Goal: Task Accomplishment & Management: Complete application form

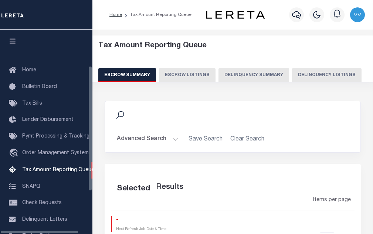
select select "100"
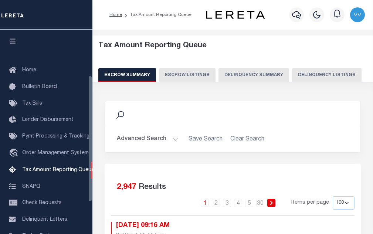
scroll to position [75, 0]
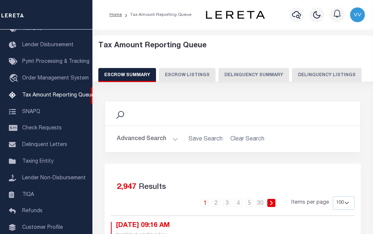
click at [310, 71] on button "Delinquency Listings" at bounding box center [327, 75] width 70 height 14
select select "100"
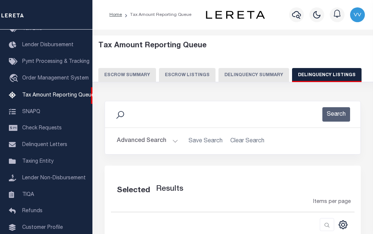
select select "100"
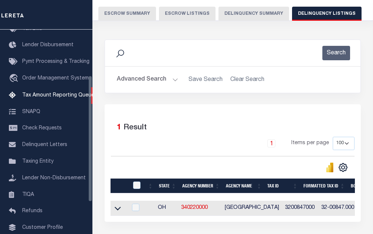
scroll to position [74, 0]
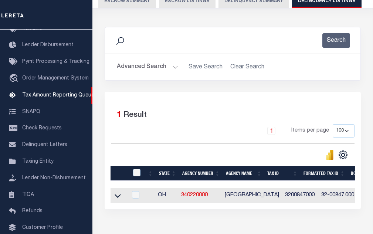
click at [162, 65] on button "Advanced Search" at bounding box center [147, 67] width 61 height 14
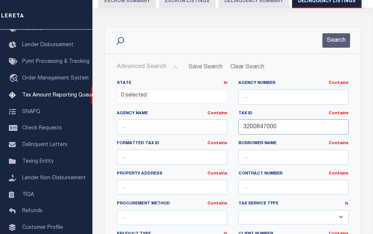
click at [264, 132] on input "3200847000" at bounding box center [293, 126] width 111 height 15
paste input "5"
type input "3200857000"
click at [335, 43] on button "Search" at bounding box center [336, 40] width 28 height 14
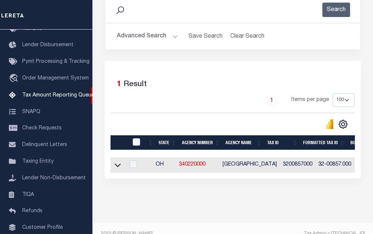
scroll to position [122, 0]
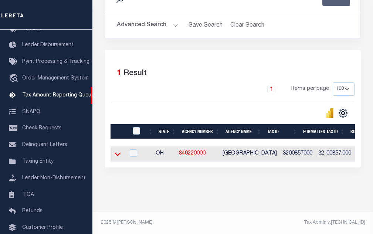
click at [119, 150] on icon at bounding box center [118, 154] width 6 height 8
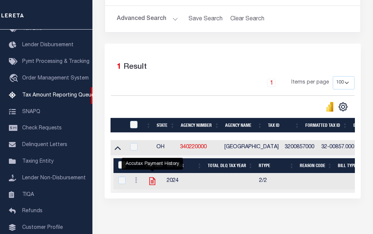
click at [150, 185] on icon "" at bounding box center [152, 181] width 6 height 8
checkbox input "true"
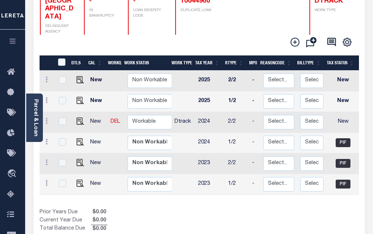
scroll to position [148, 0]
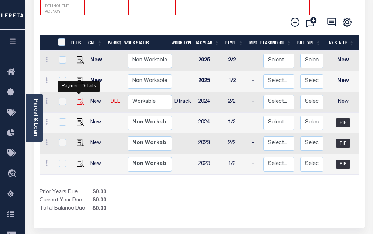
click at [80, 98] on img "" at bounding box center [80, 101] width 7 height 7
checkbox input "true"
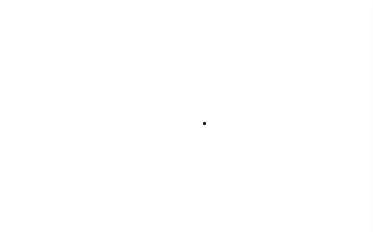
checkbox input "false"
type input "[DATE]"
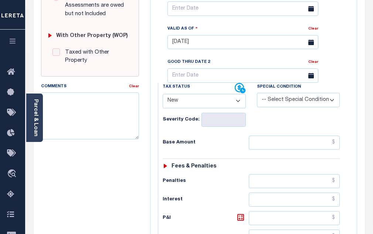
scroll to position [296, 0]
click at [197, 94] on select "- Select Status Code - Open Due/Unpaid Paid Incomplete No Tax Due Internal Refu…" at bounding box center [204, 101] width 83 height 14
select select "PYD"
click at [163, 94] on select "- Select Status Code - Open Due/Unpaid Paid Incomplete No Tax Due Internal Refu…" at bounding box center [204, 101] width 83 height 14
type input "[DATE]"
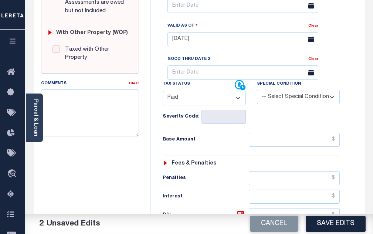
scroll to position [407, 0]
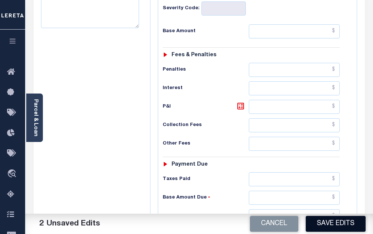
click at [331, 229] on button "Save Edits" at bounding box center [336, 224] width 60 height 16
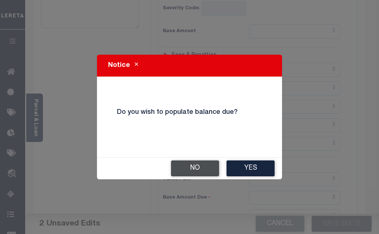
click at [210, 170] on button "No" at bounding box center [195, 168] width 48 height 16
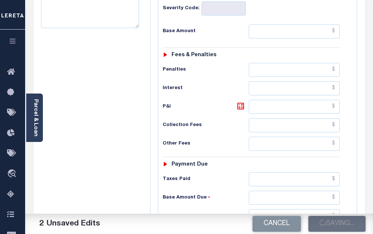
scroll to position [300, 0]
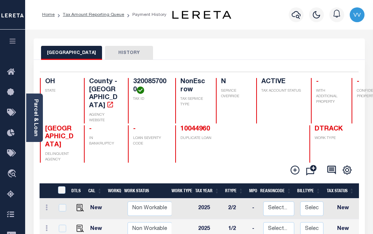
scroll to position [1, 0]
checkbox input "true"
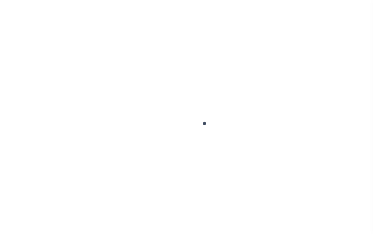
select select "PYD"
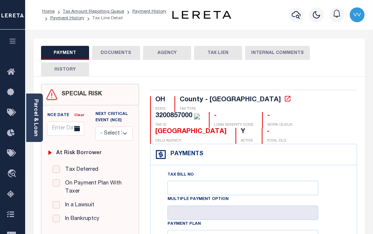
click at [131, 56] on button "DOCUMENTS" at bounding box center [116, 53] width 48 height 14
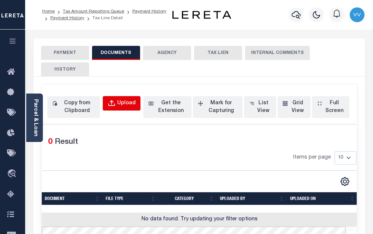
click at [120, 106] on div "Upload" at bounding box center [126, 103] width 18 height 8
select select "POP"
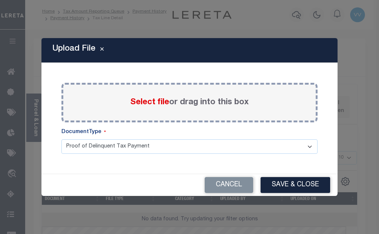
click at [138, 101] on span "Select file" at bounding box center [149, 102] width 39 height 8
click at [0, 0] on input "Select file or drag into this box" at bounding box center [0, 0] width 0 height 0
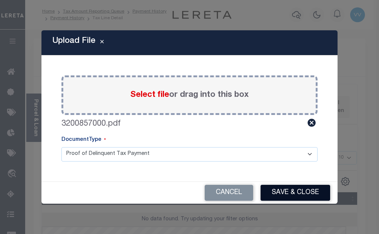
click at [292, 193] on button "Save & Close" at bounding box center [295, 193] width 70 height 16
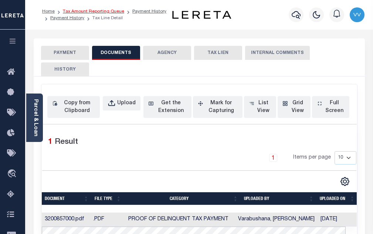
click at [115, 10] on link "Tax Amount Reporting Queue" at bounding box center [93, 11] width 61 height 4
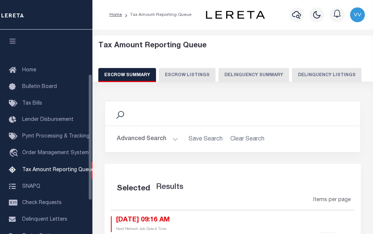
select select "100"
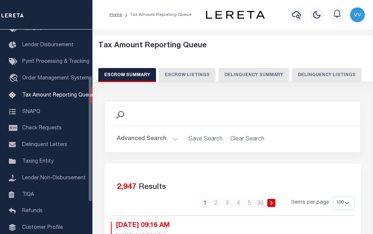
click at [301, 76] on button "Delinquency Listings" at bounding box center [327, 75] width 70 height 14
select select "100"
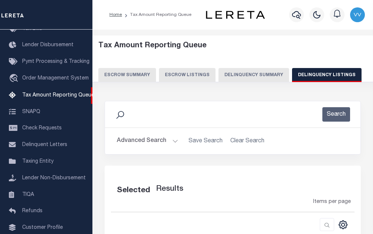
select select "100"
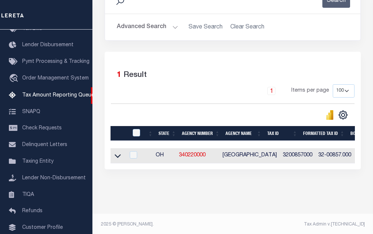
scroll to position [122, 0]
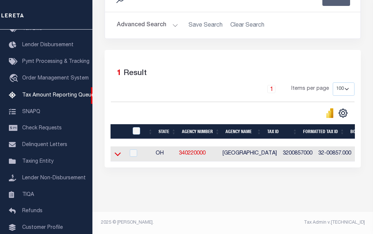
click at [118, 150] on icon at bounding box center [118, 154] width 6 height 8
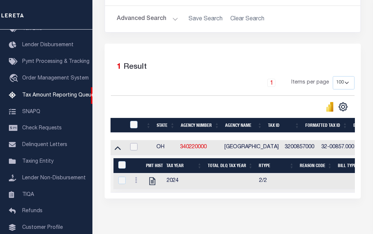
click at [135, 147] on input "checkbox" at bounding box center [133, 146] width 7 height 7
checkbox input "true"
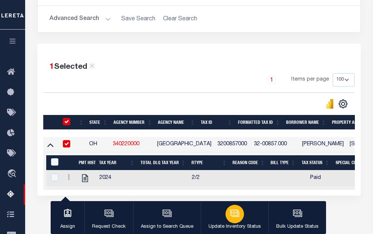
click at [236, 219] on div "button" at bounding box center [235, 214] width 18 height 18
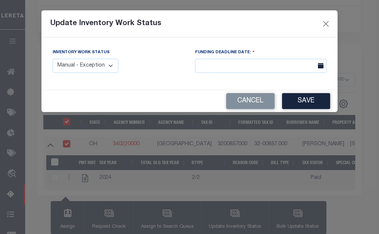
click at [110, 70] on select "Manual - Exception Pended - Awaiting Search Late Add Exception Completed" at bounding box center [86, 66] width 66 height 14
select select "4"
click at [53, 59] on select "Manual - Exception Pended - Awaiting Search Late Add Exception Completed" at bounding box center [86, 66] width 66 height 14
click at [308, 104] on button "Save" at bounding box center [306, 101] width 48 height 16
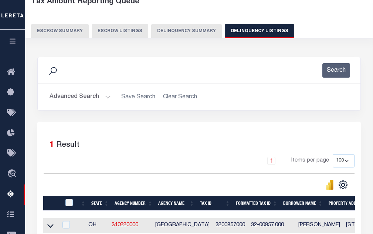
scroll to position [11, 0]
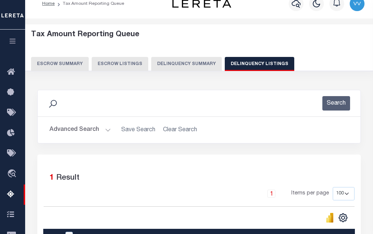
click at [95, 133] on button "Advanced Search" at bounding box center [80, 130] width 61 height 14
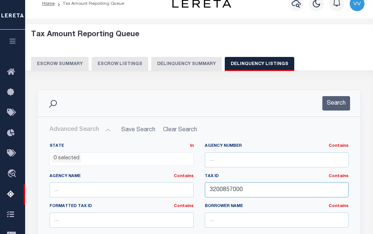
click at [221, 194] on input "3200857000" at bounding box center [277, 189] width 144 height 15
click at [223, 192] on input "3200857000" at bounding box center [277, 189] width 144 height 15
click at [226, 191] on input "3200857000" at bounding box center [277, 189] width 144 height 15
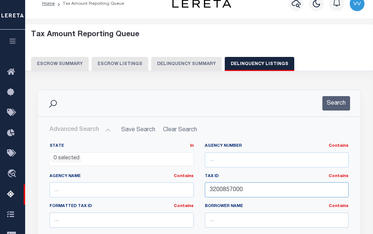
click at [226, 191] on input "3200857000" at bounding box center [277, 189] width 144 height 15
paste input "82"
type input "3200882000"
click at [332, 106] on button "Search" at bounding box center [336, 103] width 28 height 14
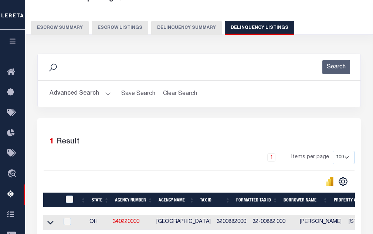
scroll to position [85, 0]
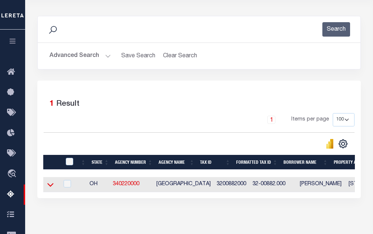
click at [51, 189] on icon at bounding box center [50, 185] width 6 height 8
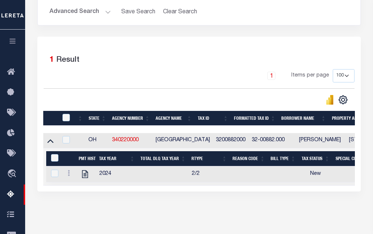
scroll to position [160, 0]
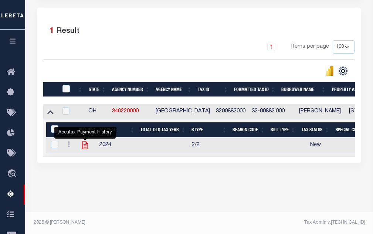
click at [86, 146] on icon "" at bounding box center [85, 146] width 10 height 10
checkbox input "true"
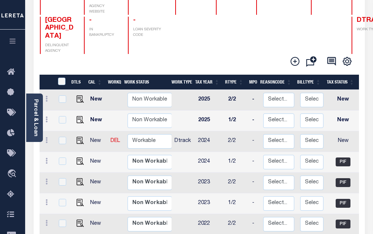
scroll to position [111, 0]
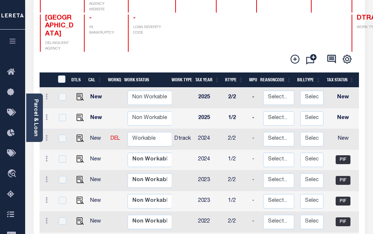
click at [73, 136] on link at bounding box center [78, 138] width 11 height 5
checkbox input "true"
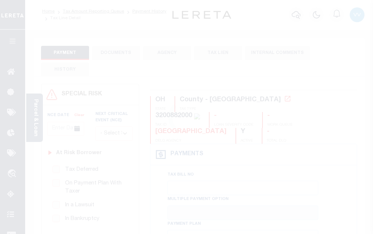
click at [77, 124] on div at bounding box center [186, 117] width 373 height 234
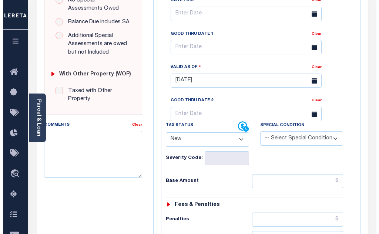
scroll to position [259, 0]
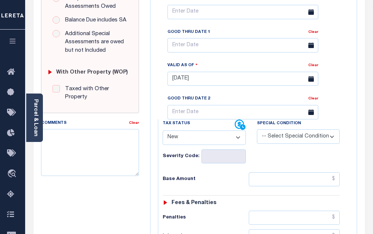
click at [192, 131] on select "- Select Status Code - Open Due/Unpaid Paid Incomplete No Tax Due Internal Refu…" at bounding box center [204, 138] width 83 height 14
select select "PYD"
click at [163, 131] on select "- Select Status Code - Open Due/Unpaid Paid Incomplete No Tax Due Internal Refu…" at bounding box center [204, 138] width 83 height 14
type input "[DATE]"
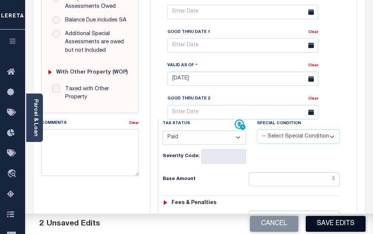
click at [323, 225] on button "Save Edits" at bounding box center [336, 224] width 60 height 16
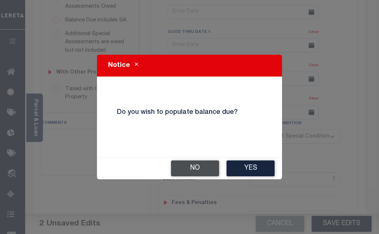
click at [213, 169] on button "No" at bounding box center [195, 168] width 48 height 16
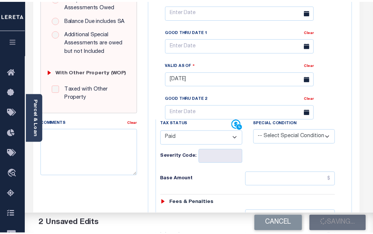
scroll to position [266, 0]
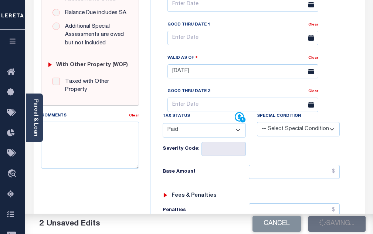
checkbox input "false"
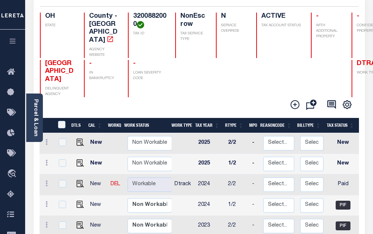
scroll to position [74, 0]
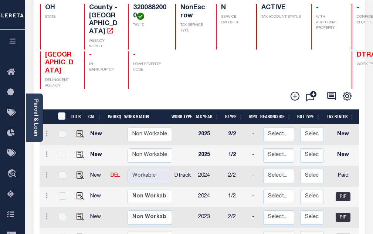
click at [76, 166] on td at bounding box center [79, 176] width 18 height 21
checkbox input "true"
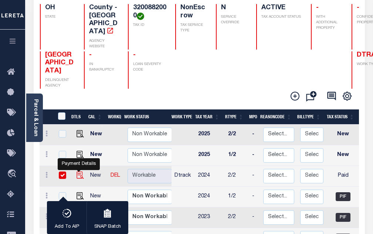
click at [78, 172] on img "" at bounding box center [80, 175] width 7 height 7
checkbox input "false"
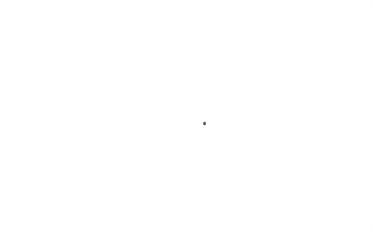
select select "PYD"
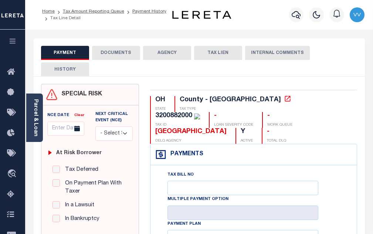
click at [110, 59] on button "DOCUMENTS" at bounding box center [116, 53] width 48 height 14
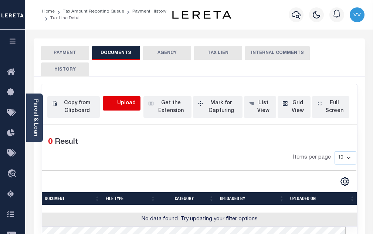
click at [116, 99] on icon "button" at bounding box center [112, 103] width 8 height 8
select select "POP"
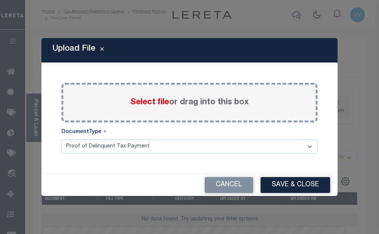
click at [133, 101] on span "Select file" at bounding box center [149, 102] width 39 height 8
click at [0, 0] on input "Select file or drag into this box" at bounding box center [0, 0] width 0 height 0
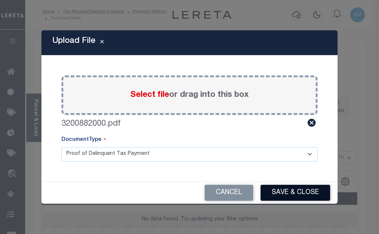
click at [304, 191] on button "Save & Close" at bounding box center [295, 193] width 70 height 16
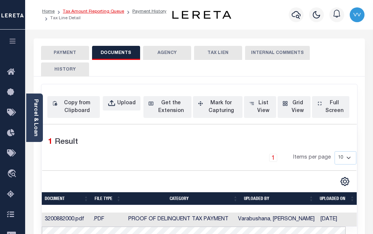
click at [96, 13] on link "Tax Amount Reporting Queue" at bounding box center [93, 11] width 61 height 4
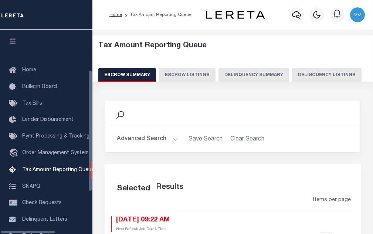
click at [321, 72] on button "Delinquency Listings" at bounding box center [327, 75] width 70 height 14
select select "100"
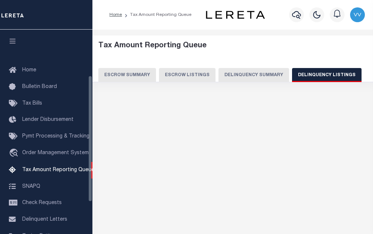
select select "100"
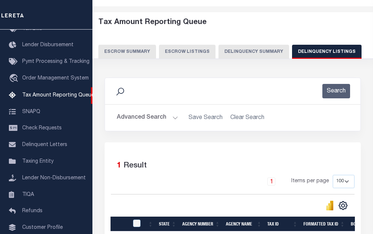
scroll to position [111, 0]
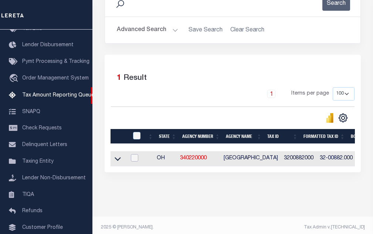
click at [136, 159] on input "checkbox" at bounding box center [134, 157] width 7 height 7
checkbox input "true"
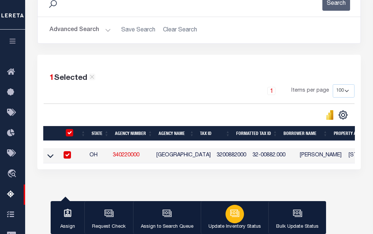
click at [240, 217] on div "button" at bounding box center [235, 214] width 18 height 18
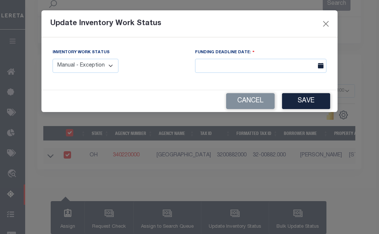
click at [90, 63] on select "Manual - Exception Pended - Awaiting Search Late Add Exception Completed" at bounding box center [86, 66] width 66 height 14
select select "4"
click at [53, 59] on select "Manual - Exception Pended - Awaiting Search Late Add Exception Completed" at bounding box center [86, 66] width 66 height 14
click at [329, 102] on button "Save" at bounding box center [306, 101] width 48 height 16
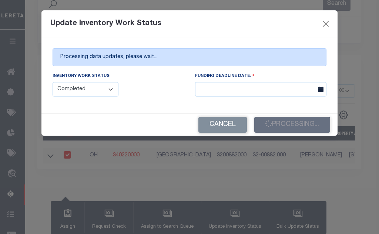
click at [319, 102] on div "FUNDING DEADLINE DATE:" at bounding box center [260, 87] width 142 height 30
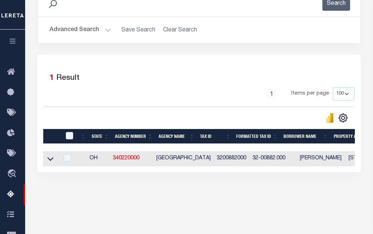
click at [101, 27] on button "Advanced Search" at bounding box center [80, 30] width 61 height 14
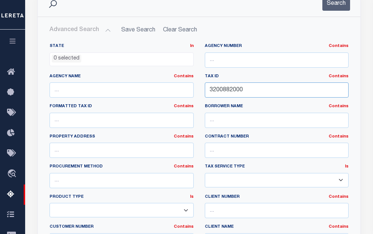
click at [232, 91] on input "3200882000" at bounding box center [277, 89] width 144 height 15
paste input "900"
type input "3200900000"
click at [339, 8] on button "Search" at bounding box center [336, 3] width 28 height 14
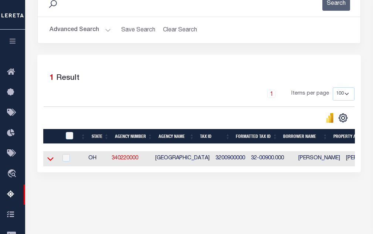
click at [50, 162] on icon at bounding box center [50, 159] width 6 height 8
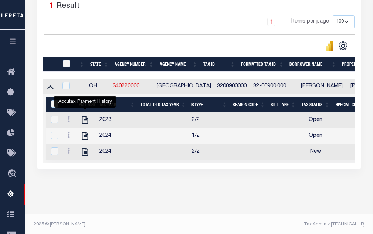
scroll to position [185, 0]
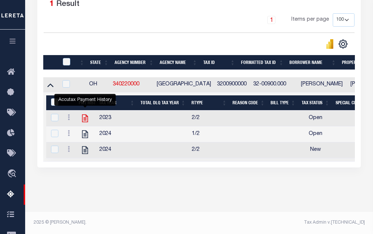
click at [82, 120] on icon "" at bounding box center [85, 119] width 10 height 10
checkbox input "true"
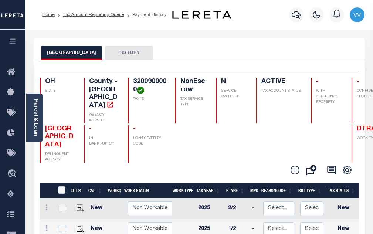
scroll to position [74, 0]
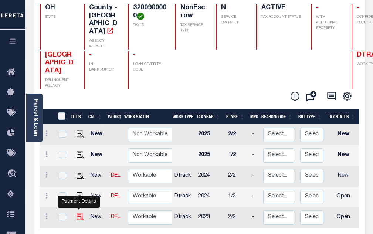
click at [79, 213] on img "" at bounding box center [80, 216] width 7 height 7
checkbox input "true"
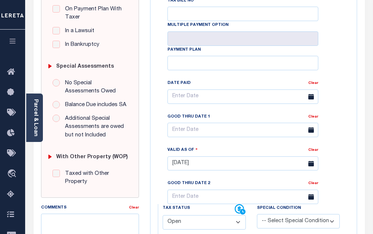
scroll to position [185, 0]
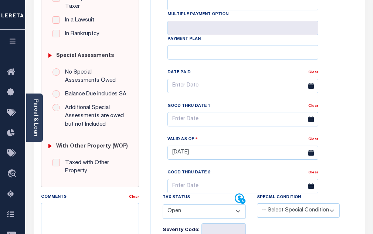
click at [187, 204] on select "- Select Status Code - Open Due/Unpaid Paid Incomplete No Tax Due Internal Refu…" at bounding box center [204, 211] width 83 height 14
select select "PYD"
click at [163, 204] on select "- Select Status Code - Open Due/Unpaid Paid Incomplete No Tax Due Internal Refu…" at bounding box center [204, 211] width 83 height 14
type input "[DATE]"
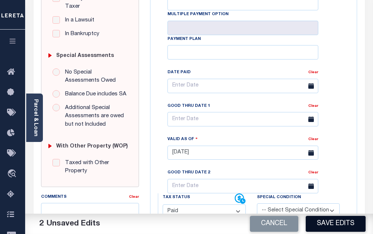
click at [336, 226] on button "Save Edits" at bounding box center [336, 224] width 60 height 16
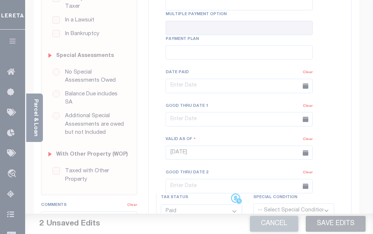
scroll to position [177, 0]
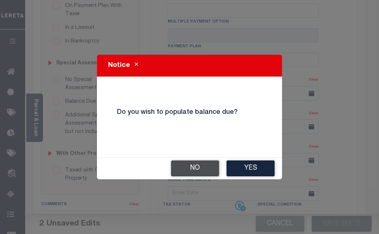
click at [194, 169] on button "No" at bounding box center [195, 168] width 48 height 16
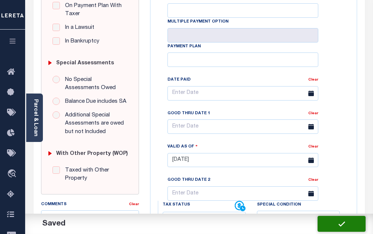
checkbox input "false"
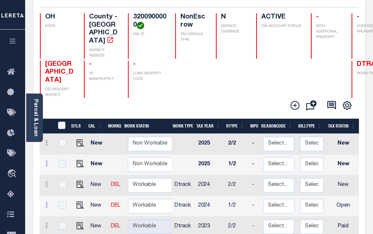
scroll to position [74, 0]
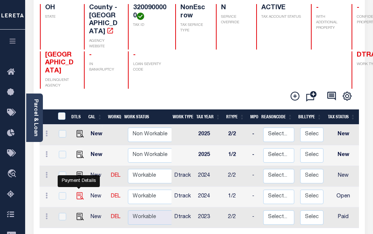
click at [78, 192] on img "" at bounding box center [80, 195] width 7 height 7
checkbox input "true"
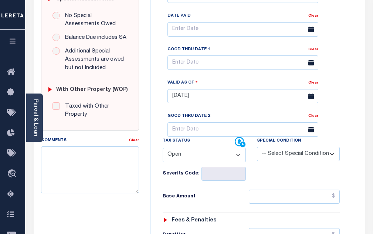
scroll to position [259, 0]
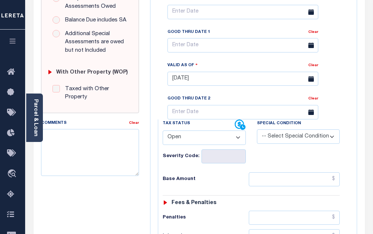
click at [201, 131] on select "- Select Status Code - Open Due/Unpaid Paid Incomplete No Tax Due Internal Refu…" at bounding box center [204, 138] width 83 height 14
select select "PYD"
click at [163, 131] on select "- Select Status Code - Open Due/Unpaid Paid Incomplete No Tax Due Internal Refu…" at bounding box center [204, 138] width 83 height 14
type input "[DATE]"
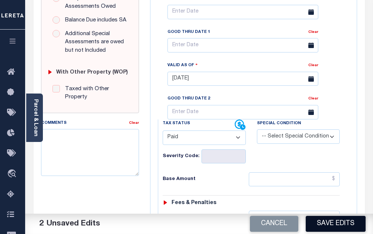
click at [316, 223] on button "Save Edits" at bounding box center [336, 224] width 60 height 16
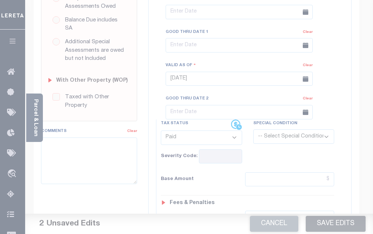
scroll to position [251, 0]
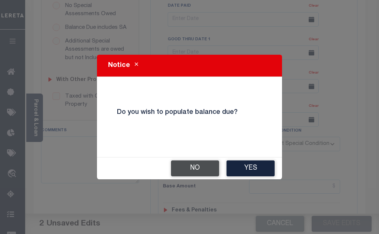
click at [211, 169] on button "No" at bounding box center [195, 168] width 48 height 16
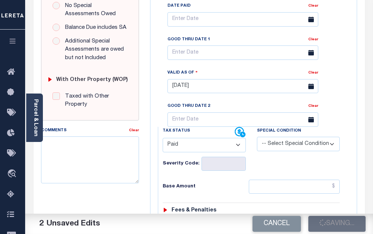
checkbox input "false"
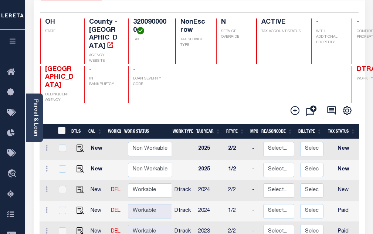
scroll to position [74, 0]
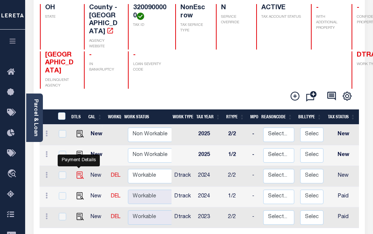
click at [80, 172] on img "" at bounding box center [80, 175] width 7 height 7
checkbox input "true"
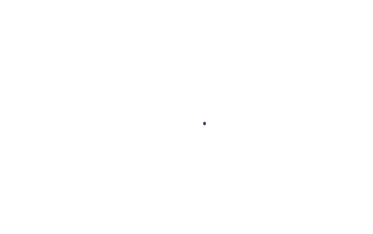
checkbox input "false"
type input "[DATE]"
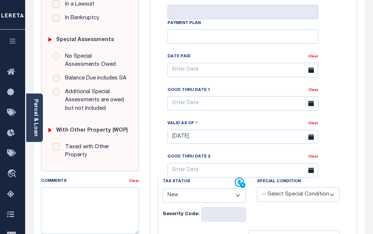
scroll to position [222, 0]
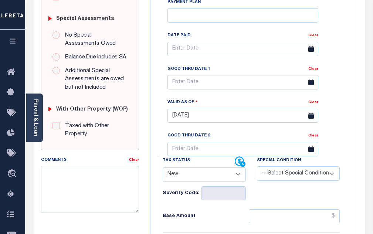
click at [196, 167] on select "- Select Status Code - Open Due/Unpaid Paid Incomplete No Tax Due Internal Refu…" at bounding box center [204, 174] width 83 height 14
select select "DUE"
click at [163, 167] on select "- Select Status Code - Open Due/Unpaid Paid Incomplete No Tax Due Internal Refu…" at bounding box center [204, 174] width 83 height 14
type input "[DATE]"
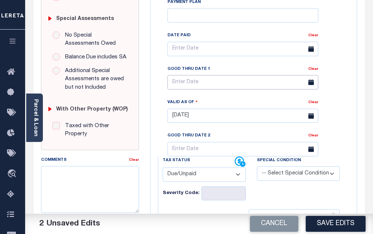
click at [188, 75] on input "text" at bounding box center [242, 82] width 151 height 14
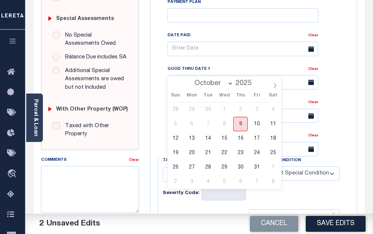
click at [240, 122] on span "9" at bounding box center [240, 124] width 14 height 14
type input "[DATE]"
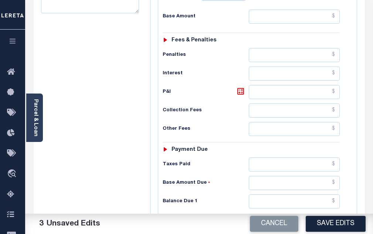
scroll to position [333, 0]
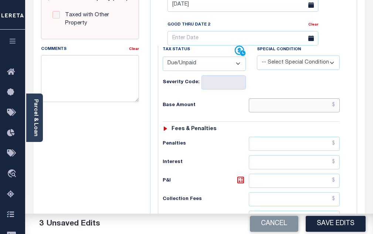
click at [286, 98] on input "text" at bounding box center [294, 105] width 91 height 14
paste input "41.93"
type input "$41.93"
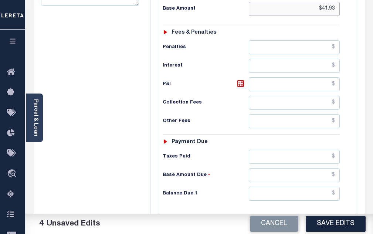
scroll to position [444, 0]
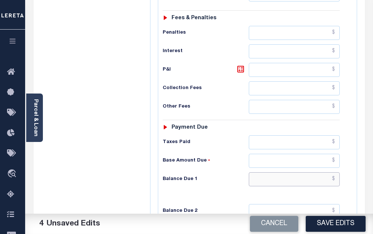
click at [292, 172] on input "text" at bounding box center [294, 179] width 91 height 14
paste input "46.13"
type input "$46.13"
click at [241, 67] on icon at bounding box center [240, 69] width 4 height 4
type input "$4.20"
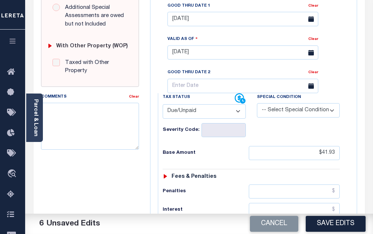
scroll to position [269, 0]
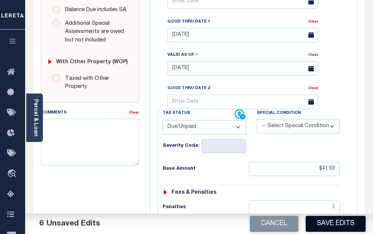
click at [353, 224] on button "Save Edits" at bounding box center [336, 224] width 60 height 16
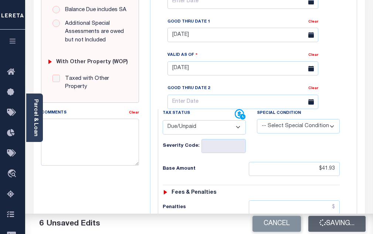
scroll to position [262, 0]
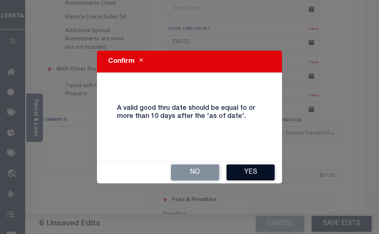
click at [247, 168] on button "Yes" at bounding box center [250, 173] width 48 height 16
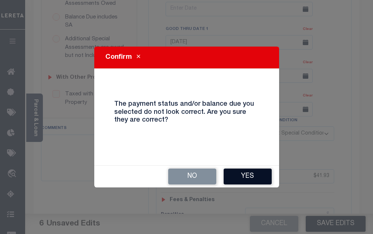
click at [256, 180] on button "Yes" at bounding box center [248, 177] width 48 height 16
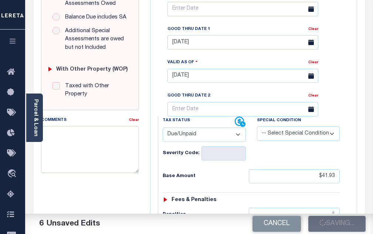
checkbox input "false"
type input "$41.93"
type input "$4.2"
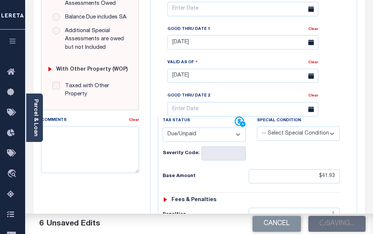
type input "$46.13"
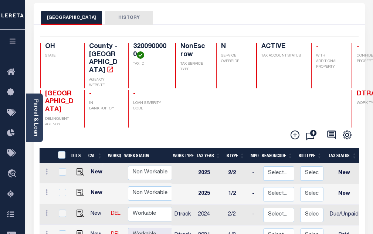
scroll to position [37, 0]
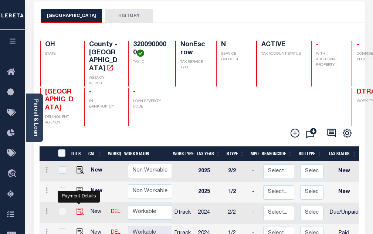
click at [78, 208] on img "" at bounding box center [80, 211] width 7 height 7
checkbox input "true"
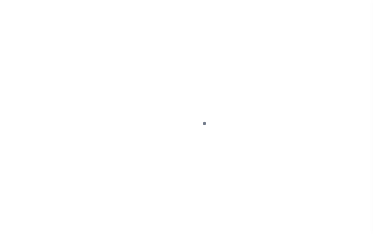
select select "DUE"
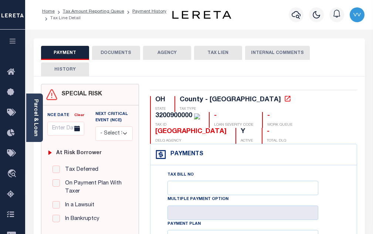
click at [116, 53] on button "DOCUMENTS" at bounding box center [116, 53] width 48 height 14
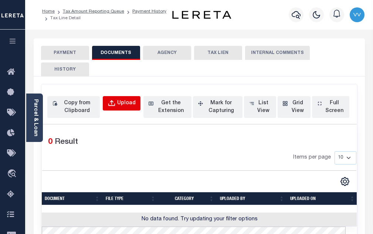
click at [125, 109] on button "Upload" at bounding box center [122, 103] width 38 height 14
select select "POP"
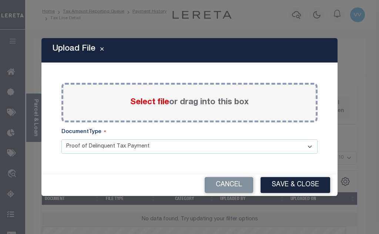
click at [150, 105] on span "Select file" at bounding box center [149, 102] width 39 height 8
click at [0, 0] on input "Select file or drag into this box" at bounding box center [0, 0] width 0 height 0
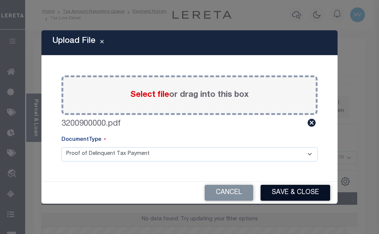
click at [299, 197] on button "Save & Close" at bounding box center [295, 193] width 70 height 16
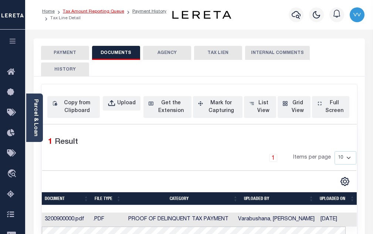
click at [105, 13] on link "Tax Amount Reporting Queue" at bounding box center [93, 11] width 61 height 4
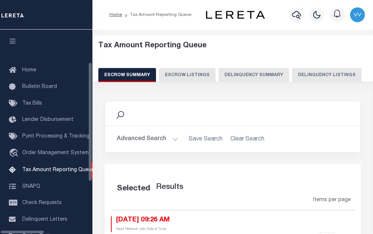
select select "100"
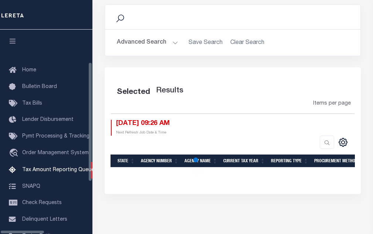
scroll to position [75, 0]
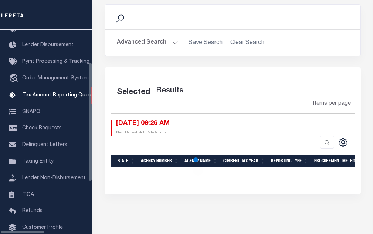
select select "100"
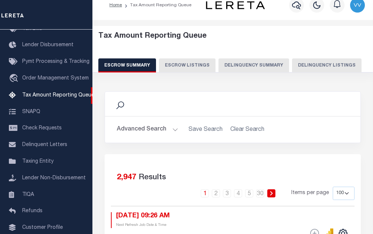
scroll to position [0, 0]
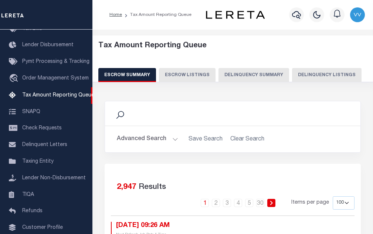
click at [316, 75] on button "Delinquency Listings" at bounding box center [327, 75] width 70 height 14
select select "100"
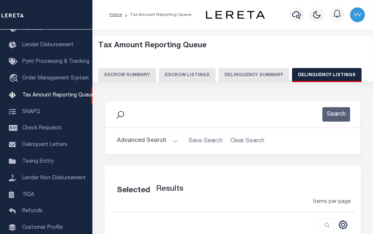
select select "100"
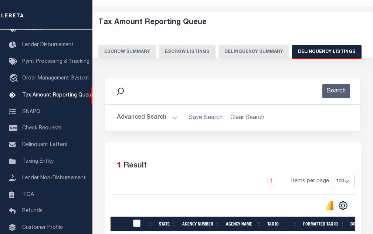
scroll to position [74, 0]
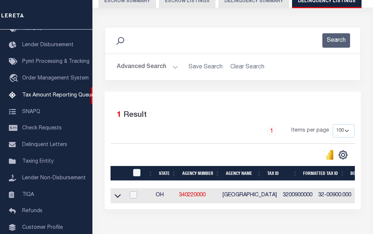
click at [135, 199] on input "checkbox" at bounding box center [133, 194] width 7 height 7
checkbox input "true"
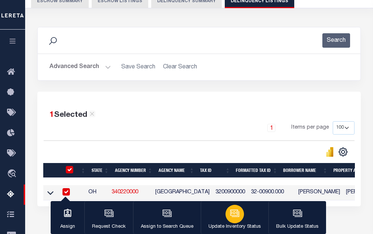
click at [226, 216] on div "button" at bounding box center [235, 214] width 18 height 18
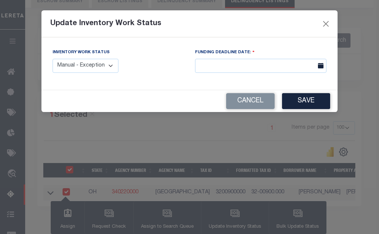
click at [99, 65] on select "Manual - Exception Pended - Awaiting Search Late Add Exception Completed" at bounding box center [86, 66] width 66 height 14
select select "4"
click at [53, 59] on select "Manual - Exception Pended - Awaiting Search Late Add Exception Completed" at bounding box center [86, 66] width 66 height 14
click at [294, 99] on button "Save" at bounding box center [306, 101] width 48 height 16
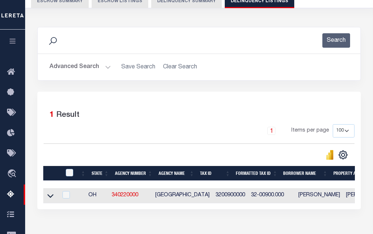
click at [173, 139] on div "1 Items per page 10 25 50 100 500" at bounding box center [199, 133] width 311 height 19
click at [94, 64] on button "Advanced Search" at bounding box center [80, 67] width 61 height 14
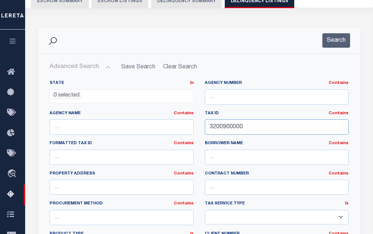
click at [231, 129] on input "3200900000" at bounding box center [277, 126] width 144 height 15
paste input "76"
type input "3200976000"
click at [331, 48] on div "Search" at bounding box center [199, 40] width 323 height 26
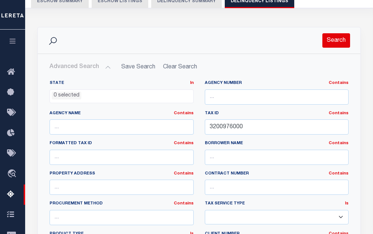
click at [333, 43] on button "Search" at bounding box center [336, 40] width 28 height 14
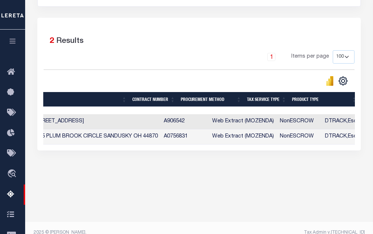
scroll to position [0, 346]
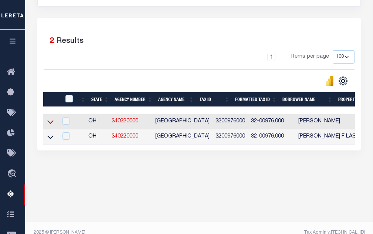
click at [49, 125] on icon at bounding box center [50, 122] width 6 height 8
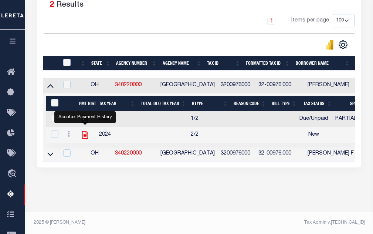
click at [86, 130] on icon "" at bounding box center [85, 135] width 10 height 10
checkbox input "true"
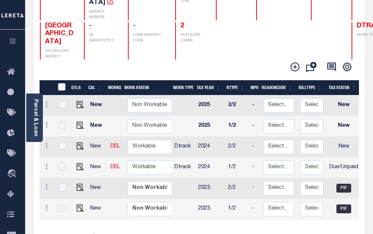
scroll to position [111, 0]
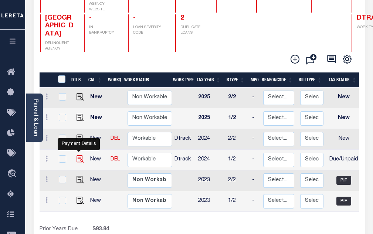
click at [80, 155] on img "" at bounding box center [80, 158] width 7 height 7
checkbox input "true"
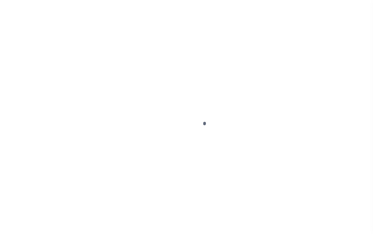
select select "DUE"
select select "15"
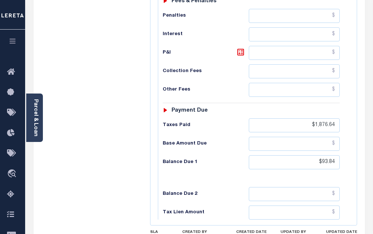
scroll to position [481, 0]
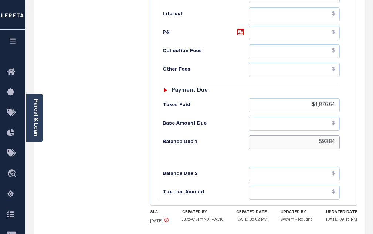
click at [322, 135] on input "$93.84" at bounding box center [294, 142] width 91 height 14
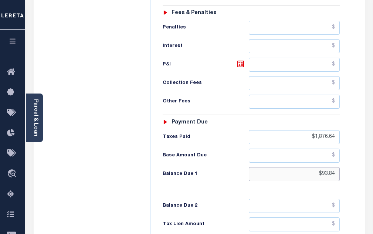
scroll to position [407, 0]
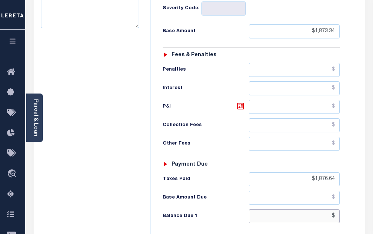
type input "$"
type input "[DATE]"
type input "$.00"
click at [319, 172] on input "$1,876.64" at bounding box center [294, 179] width 91 height 14
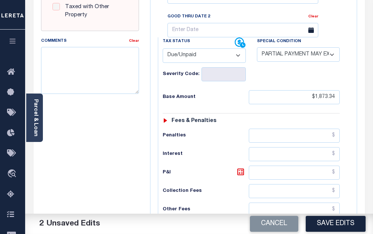
scroll to position [296, 0]
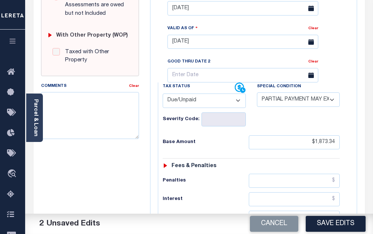
click at [192, 94] on select "- Select Status Code - Open Due/Unpaid Paid Incomplete No Tax Due Internal Refu…" at bounding box center [204, 101] width 83 height 14
select select "PYD"
click at [163, 94] on select "- Select Status Code - Open Due/Unpaid Paid Incomplete No Tax Due Internal Refu…" at bounding box center [204, 101] width 83 height 14
select select "0"
drag, startPoint x: 308, startPoint y: 128, endPoint x: 376, endPoint y: 137, distance: 68.2
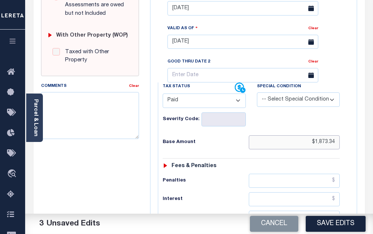
click at [373, 137] on html "Home Tax Amount Reporting Queue Payment History Tax Line Detail Profile" at bounding box center [186, 92] width 373 height 776
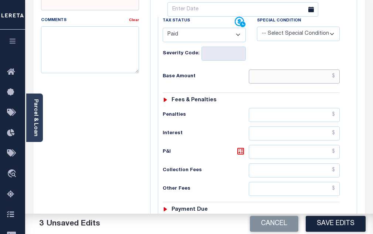
scroll to position [370, 0]
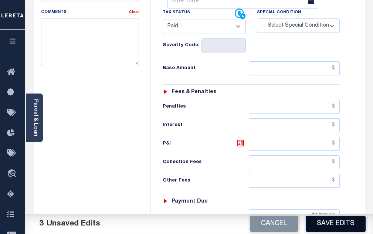
click at [325, 228] on button "Save Edits" at bounding box center [336, 224] width 60 height 16
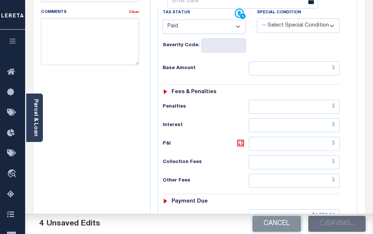
checkbox input "false"
type input "$1,876.64"
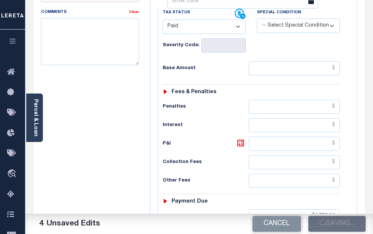
type input "$0"
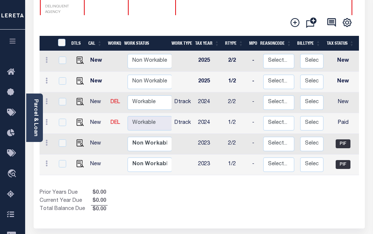
scroll to position [148, 0]
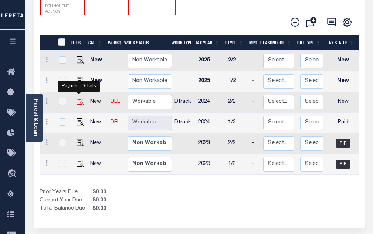
click at [81, 98] on img "" at bounding box center [80, 101] width 7 height 7
checkbox input "true"
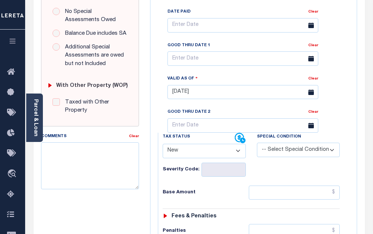
scroll to position [296, 0]
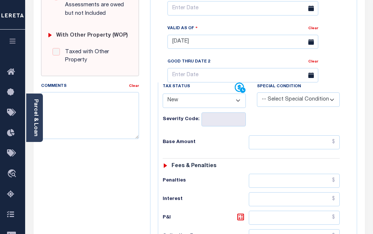
click at [207, 94] on select "- Select Status Code - Open Due/Unpaid Paid Incomplete No Tax Due Internal Refu…" at bounding box center [204, 101] width 83 height 14
select select "PYD"
click at [163, 94] on select "- Select Status Code - Open Due/Unpaid Paid Incomplete No Tax Due Internal Refu…" at bounding box center [204, 101] width 83 height 14
type input "[DATE]"
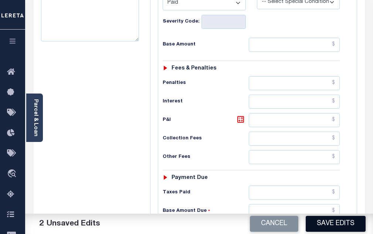
scroll to position [407, 0]
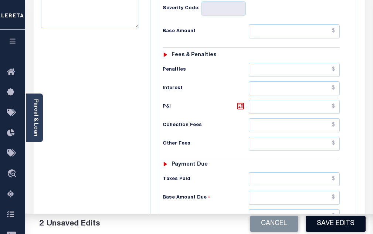
click at [334, 224] on button "Save Edits" at bounding box center [336, 224] width 60 height 16
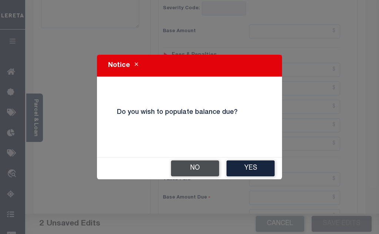
click at [193, 172] on button "No" at bounding box center [195, 168] width 48 height 16
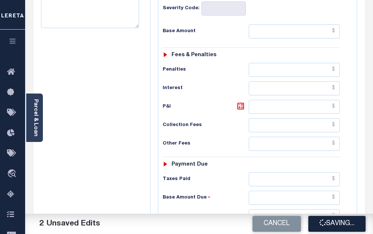
checkbox input "false"
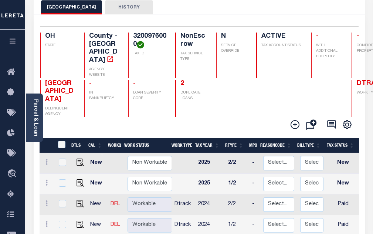
scroll to position [74, 0]
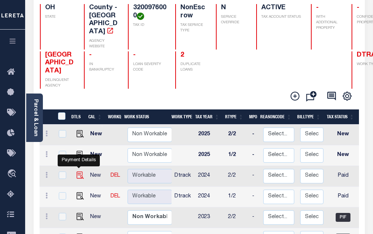
click at [79, 172] on img "" at bounding box center [80, 175] width 7 height 7
checkbox input "true"
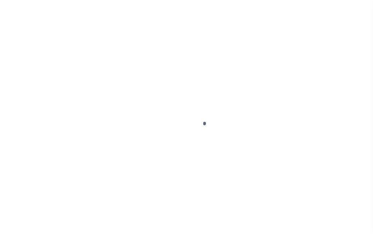
select select "PYD"
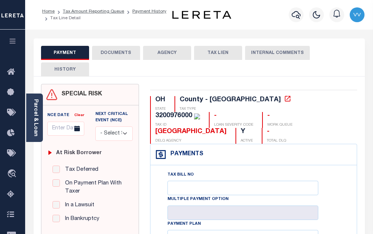
click at [108, 51] on button "DOCUMENTS" at bounding box center [116, 53] width 48 height 14
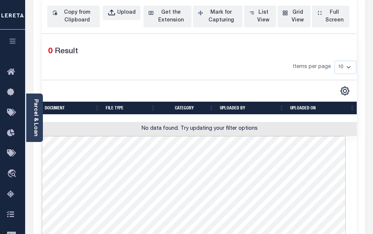
scroll to position [37, 0]
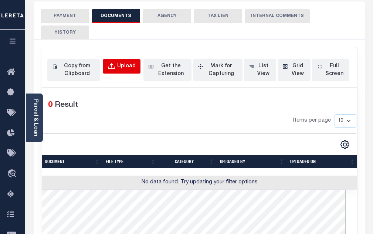
click at [126, 67] on div "Upload" at bounding box center [126, 66] width 18 height 8
select select "POP"
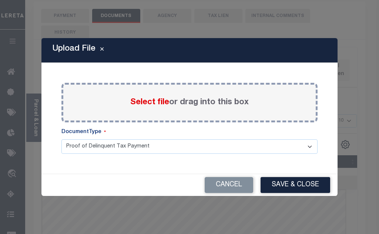
click at [149, 102] on span "Select file" at bounding box center [149, 102] width 39 height 8
click at [0, 0] on input "Select file or drag into this box" at bounding box center [0, 0] width 0 height 0
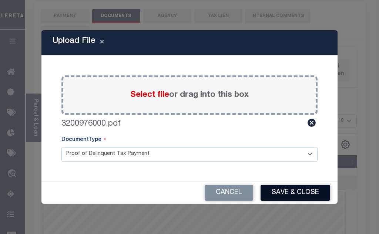
click at [292, 194] on button "Save & Close" at bounding box center [295, 193] width 70 height 16
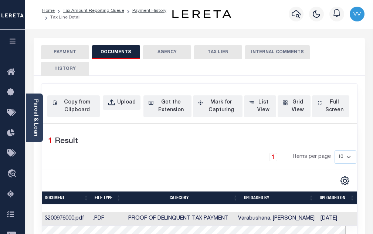
scroll to position [0, 0]
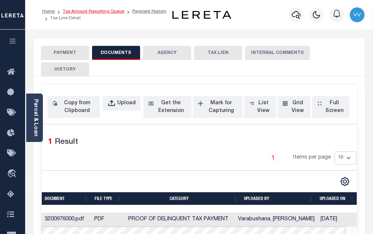
click at [102, 12] on link "Tax Amount Reporting Queue" at bounding box center [93, 11] width 61 height 4
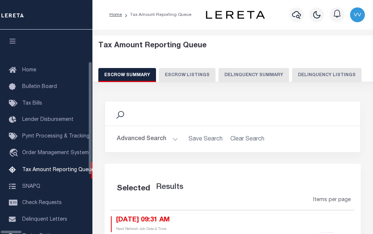
select select "100"
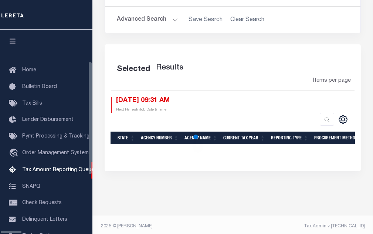
scroll to position [75, 0]
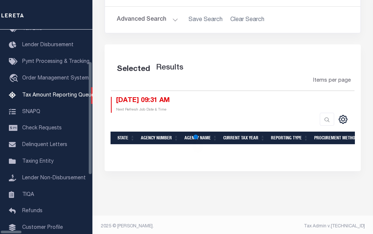
select select "100"
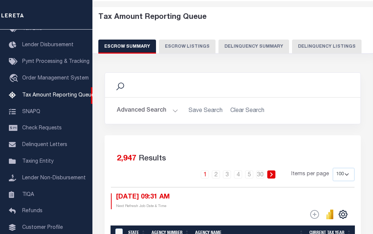
scroll to position [0, 0]
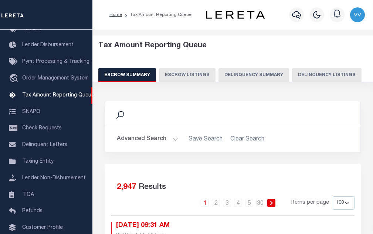
click at [310, 80] on button "Delinquency Listings" at bounding box center [327, 75] width 70 height 14
select select "100"
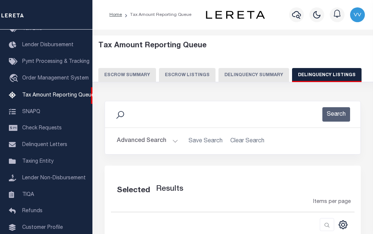
select select "100"
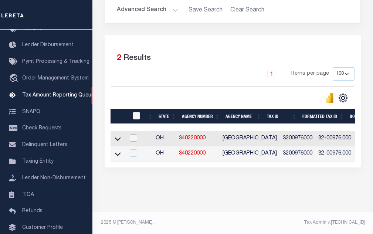
click at [132, 134] on input "checkbox" at bounding box center [133, 137] width 7 height 7
checkbox input "true"
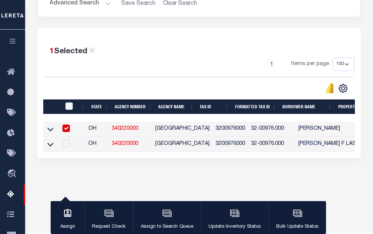
scroll to position [135, 0]
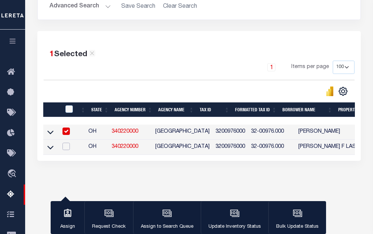
click at [66, 147] on input "checkbox" at bounding box center [65, 146] width 7 height 7
checkbox input "true"
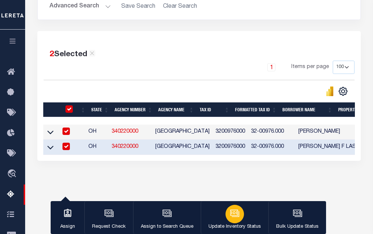
click at [230, 216] on icon "button" at bounding box center [235, 214] width 10 height 10
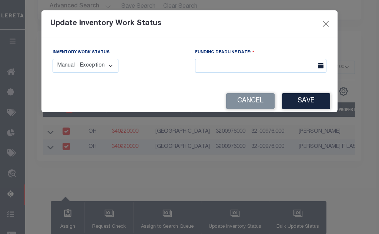
click at [95, 66] on select "Manual - Exception Pended - Awaiting Search Late Add Exception Completed" at bounding box center [86, 66] width 66 height 14
select select "4"
click at [53, 59] on select "Manual - Exception Pended - Awaiting Search Late Add Exception Completed" at bounding box center [86, 66] width 66 height 14
click at [307, 107] on button "Save" at bounding box center [306, 101] width 48 height 16
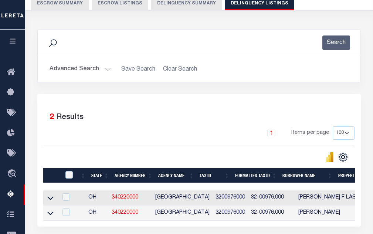
scroll to position [0, 0]
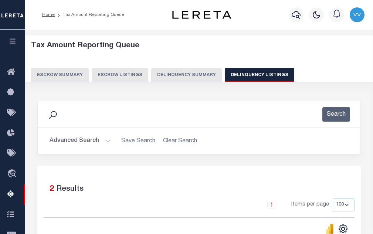
click at [91, 143] on button "Advanced Search" at bounding box center [80, 141] width 61 height 14
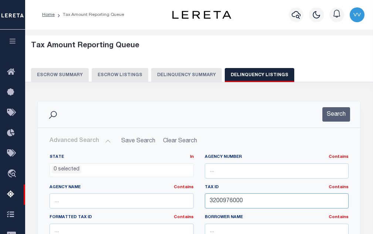
click at [225, 196] on input "3200976000" at bounding box center [277, 200] width 144 height 15
click at [224, 200] on input "3200976000" at bounding box center [277, 200] width 144 height 15
paste input "1003"
type input "3201003000"
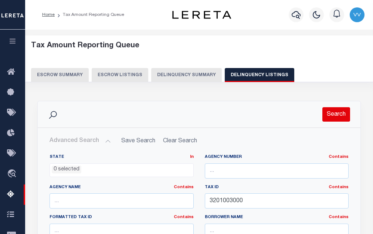
click at [332, 114] on button "Search" at bounding box center [336, 114] width 28 height 14
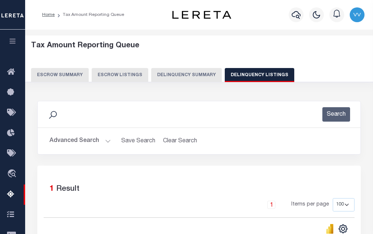
scroll to position [111, 0]
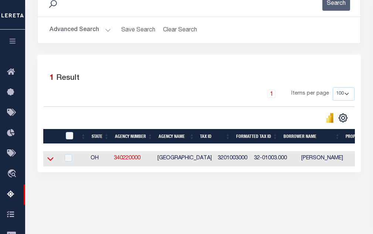
click at [51, 161] on icon at bounding box center [50, 160] width 6 height 4
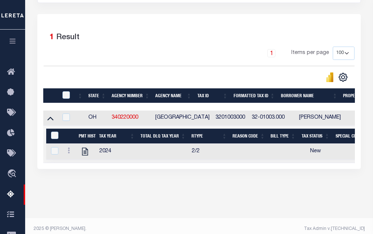
scroll to position [160, 0]
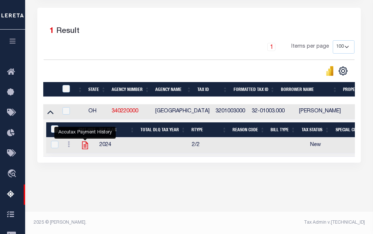
click at [84, 146] on icon "" at bounding box center [85, 146] width 10 height 10
checkbox input "true"
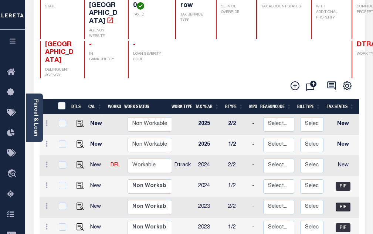
scroll to position [148, 0]
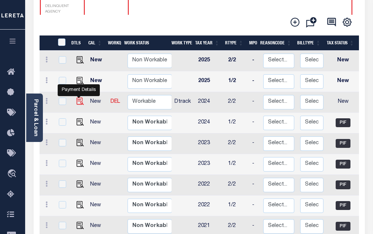
click at [79, 98] on img "" at bounding box center [80, 101] width 7 height 7
checkbox input "true"
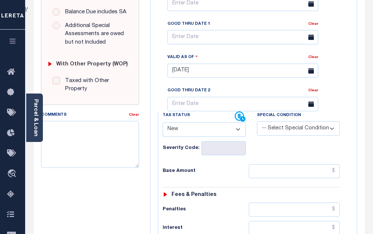
scroll to position [296, 0]
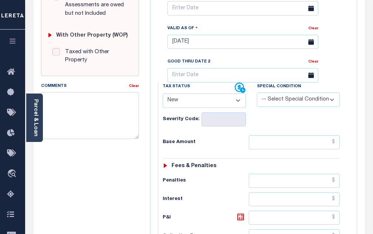
click at [199, 94] on select "- Select Status Code - Open Due/Unpaid Paid Incomplete No Tax Due Internal Refu…" at bounding box center [204, 101] width 83 height 14
select select "PYD"
click at [163, 94] on select "- Select Status Code - Open Due/Unpaid Paid Incomplete No Tax Due Internal Refu…" at bounding box center [204, 101] width 83 height 14
type input "[DATE]"
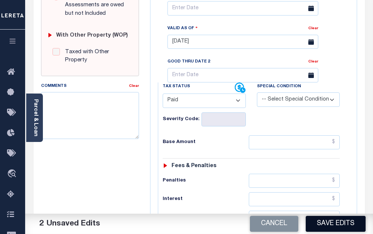
click at [332, 227] on button "Save Edits" at bounding box center [336, 224] width 60 height 16
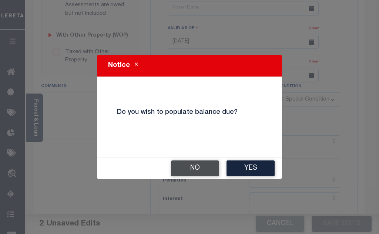
click at [191, 166] on button "No" at bounding box center [195, 168] width 48 height 16
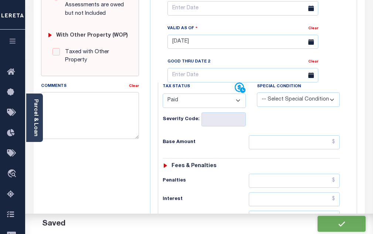
checkbox input "false"
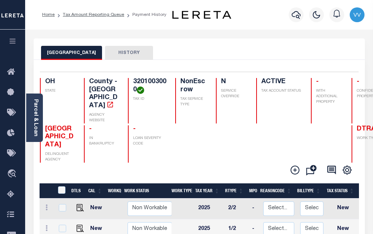
scroll to position [74, 0]
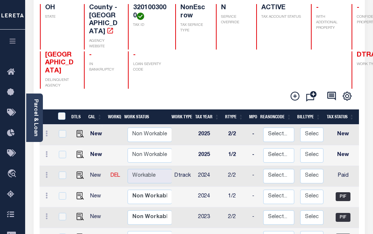
click at [77, 166] on td at bounding box center [79, 176] width 18 height 21
checkbox input "true"
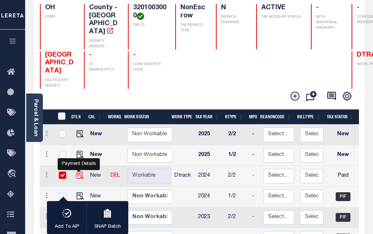
click at [77, 172] on img "" at bounding box center [80, 175] width 7 height 7
checkbox input "false"
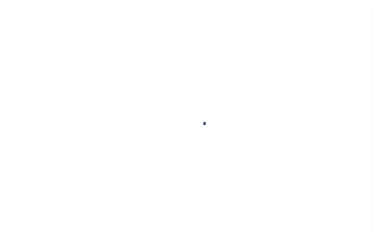
select select "PYD"
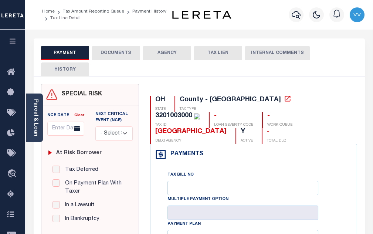
click at [111, 51] on button "DOCUMENTS" at bounding box center [116, 53] width 48 height 14
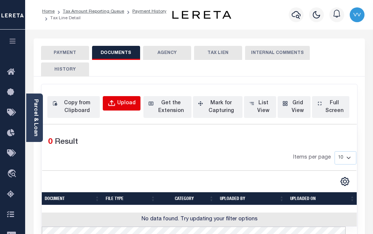
click at [123, 105] on div "Upload" at bounding box center [126, 103] width 18 height 8
select select "POP"
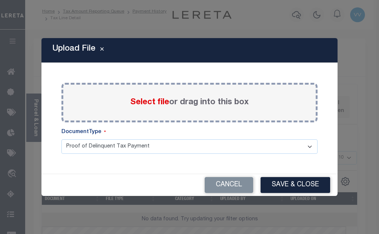
click at [154, 104] on span "Select file" at bounding box center [149, 102] width 39 height 8
click at [0, 0] on input "Select file or drag into this box" at bounding box center [0, 0] width 0 height 0
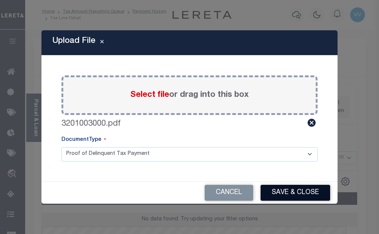
click at [282, 190] on button "Save & Close" at bounding box center [295, 193] width 70 height 16
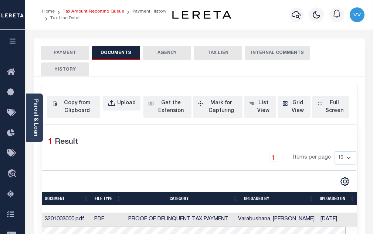
click at [113, 13] on link "Tax Amount Reporting Queue" at bounding box center [93, 11] width 61 height 4
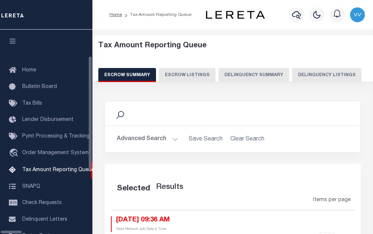
click at [292, 77] on button "Delinquency Listings" at bounding box center [327, 75] width 70 height 14
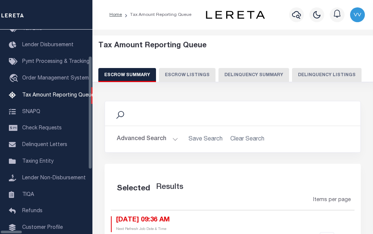
select select "100"
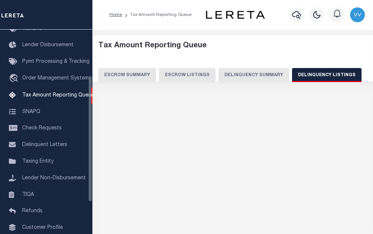
select select "100"
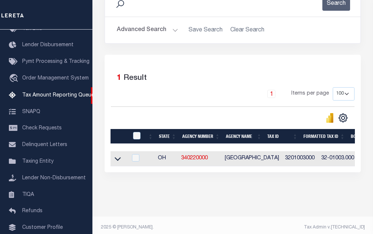
scroll to position [122, 0]
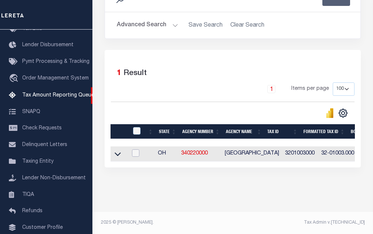
click at [138, 149] on input "checkbox" at bounding box center [135, 152] width 7 height 7
checkbox input "true"
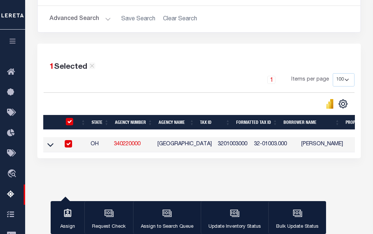
scroll to position [119, 0]
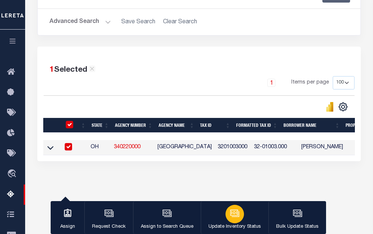
click at [247, 216] on button "Update Inventory Status" at bounding box center [235, 217] width 68 height 33
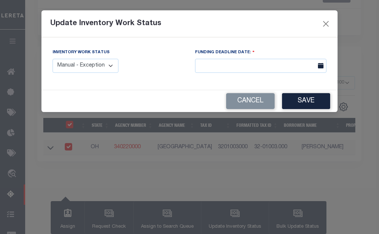
drag, startPoint x: 81, startPoint y: 62, endPoint x: 76, endPoint y: 68, distance: 7.3
click at [81, 62] on select "Manual - Exception Pended - Awaiting Search Late Add Exception Completed" at bounding box center [86, 66] width 66 height 14
select select "4"
click at [53, 59] on select "Manual - Exception Pended - Awaiting Search Late Add Exception Completed" at bounding box center [86, 66] width 66 height 14
click at [318, 103] on button "Save" at bounding box center [306, 101] width 48 height 16
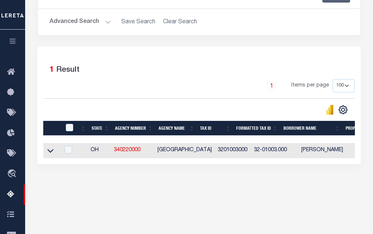
drag, startPoint x: 92, startPoint y: 28, endPoint x: 88, endPoint y: 27, distance: 4.7
click at [92, 28] on button "Advanced Search" at bounding box center [80, 22] width 61 height 14
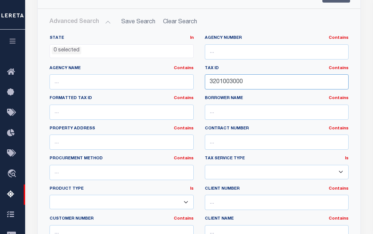
click at [217, 80] on input "3201003000" at bounding box center [277, 81] width 144 height 15
paste input "37"
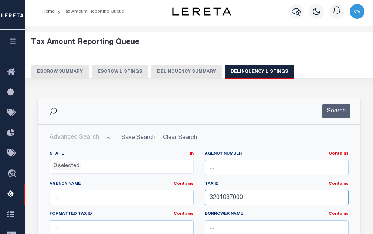
scroll to position [0, 0]
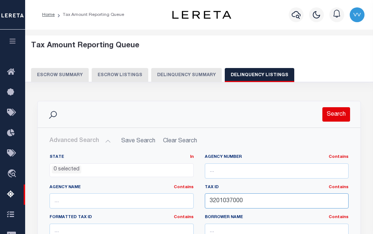
type input "3201037000"
click at [331, 121] on button "Search" at bounding box center [336, 114] width 28 height 14
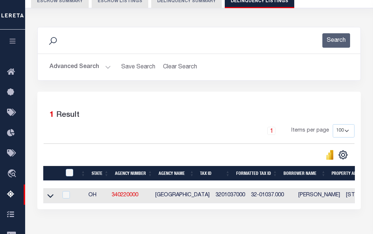
scroll to position [148, 0]
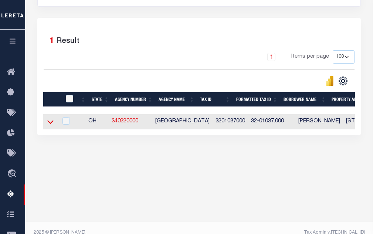
click at [52, 123] on icon at bounding box center [50, 123] width 6 height 4
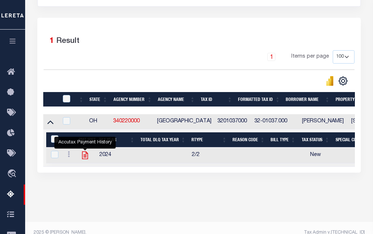
click at [85, 158] on icon "" at bounding box center [85, 156] width 6 height 8
checkbox input "true"
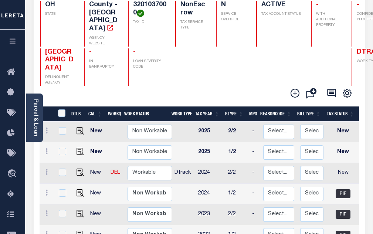
scroll to position [111, 0]
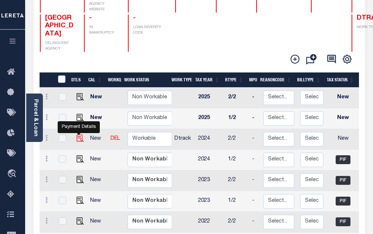
click at [78, 135] on img "" at bounding box center [80, 138] width 7 height 7
checkbox input "true"
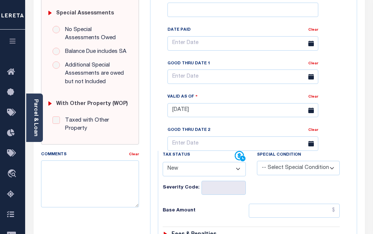
scroll to position [259, 0]
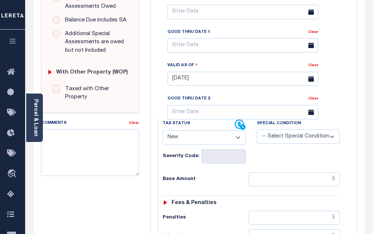
click at [179, 131] on select "- Select Status Code - Open Due/Unpaid Paid Incomplete No Tax Due Internal Refu…" at bounding box center [204, 138] width 83 height 14
select select "PYD"
click at [163, 131] on select "- Select Status Code - Open Due/Unpaid Paid Incomplete No Tax Due Internal Refu…" at bounding box center [204, 138] width 83 height 14
type input "[DATE]"
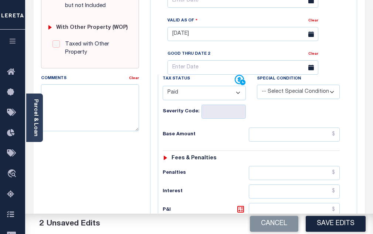
scroll to position [333, 0]
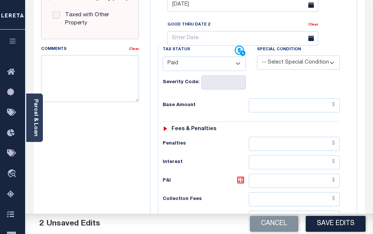
click at [326, 223] on button "Save Edits" at bounding box center [336, 224] width 60 height 16
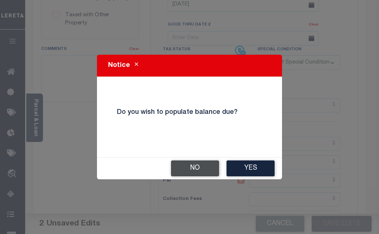
click at [182, 167] on button "No" at bounding box center [195, 168] width 48 height 16
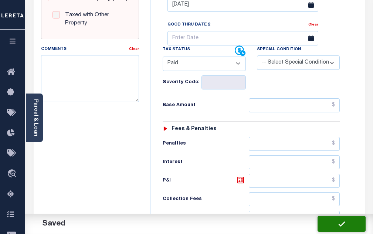
checkbox input "false"
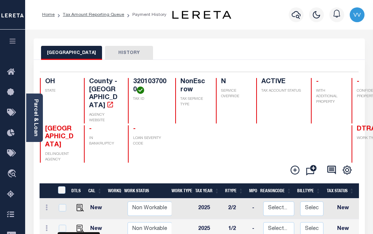
checkbox input "true"
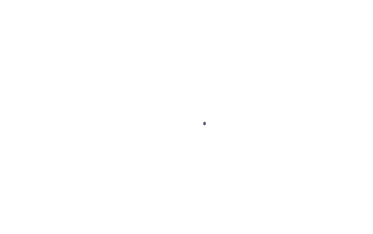
select select "PYD"
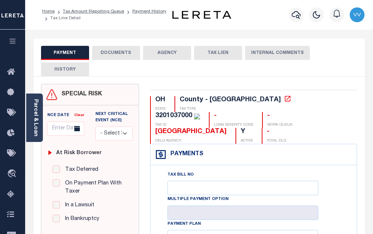
click at [113, 47] on button "DOCUMENTS" at bounding box center [116, 53] width 48 height 14
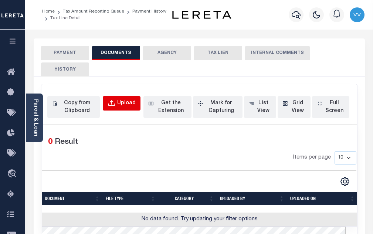
click at [125, 104] on div "Upload" at bounding box center [126, 103] width 18 height 8
select select "POP"
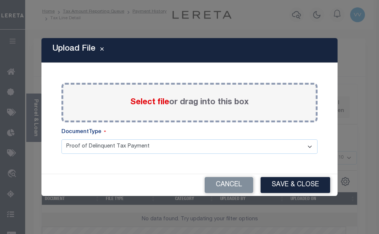
click at [145, 104] on span "Select file" at bounding box center [149, 102] width 39 height 8
click at [0, 0] on input "Select file or drag into this box" at bounding box center [0, 0] width 0 height 0
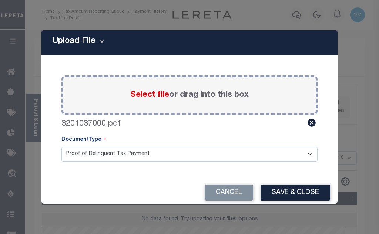
click at [291, 201] on div "Cancel Save & Close" at bounding box center [189, 193] width 296 height 22
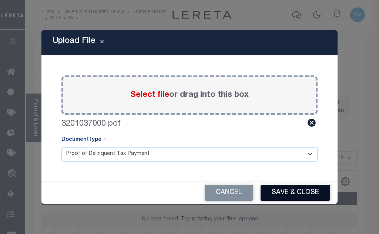
click at [294, 196] on button "Save & Close" at bounding box center [295, 193] width 70 height 16
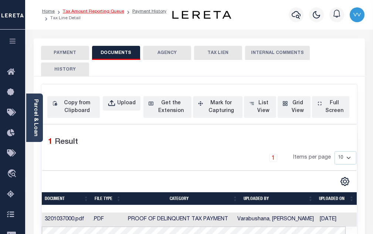
click at [109, 10] on link "Tax Amount Reporting Queue" at bounding box center [93, 11] width 61 height 4
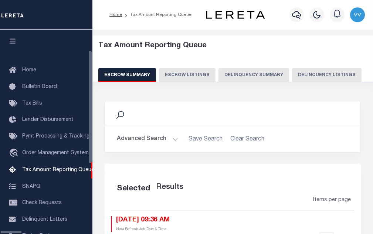
select select "100"
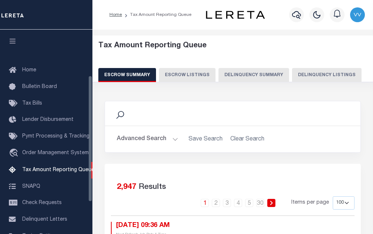
scroll to position [75, 0]
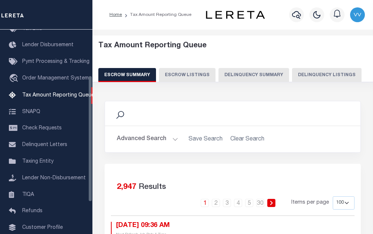
click at [267, 72] on button "Delinquency Summary" at bounding box center [254, 75] width 71 height 14
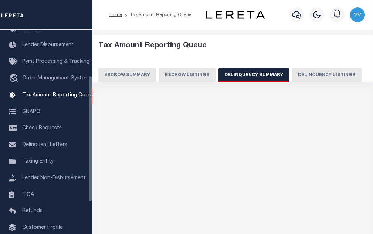
click at [307, 75] on button "Delinquency Listings" at bounding box center [327, 75] width 70 height 14
select select "100"
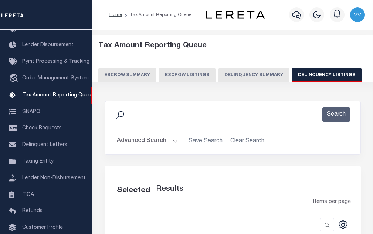
select select "100"
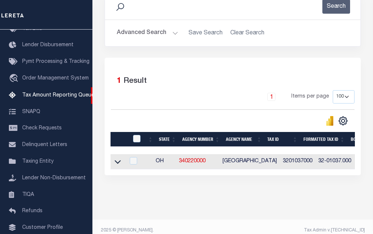
scroll to position [111, 0]
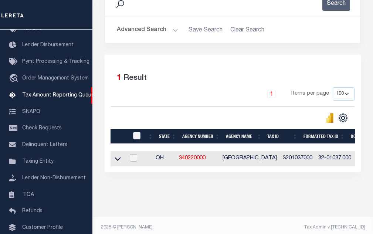
click at [136, 161] on input "checkbox" at bounding box center [133, 157] width 7 height 7
checkbox input "true"
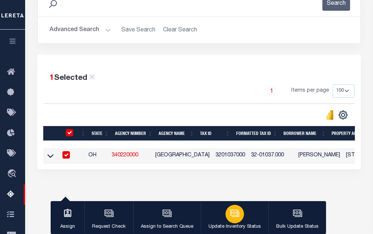
click at [241, 222] on button "Update Inventory Status" at bounding box center [235, 217] width 68 height 33
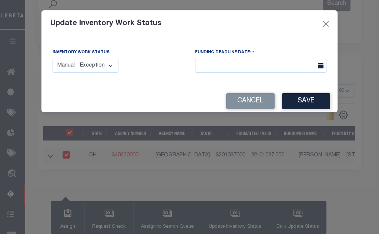
click at [87, 62] on select "Manual - Exception Pended - Awaiting Search Late Add Exception Completed" at bounding box center [86, 66] width 66 height 14
select select "4"
click at [53, 59] on select "Manual - Exception Pended - Awaiting Search Late Add Exception Completed" at bounding box center [86, 66] width 66 height 14
click at [298, 104] on button "Save" at bounding box center [306, 101] width 48 height 16
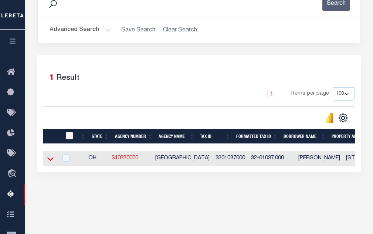
click at [51, 163] on icon at bounding box center [50, 159] width 6 height 8
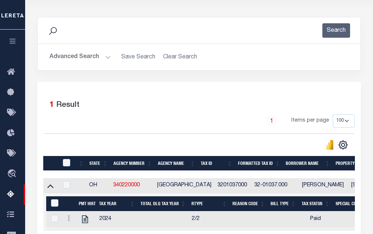
scroll to position [37, 0]
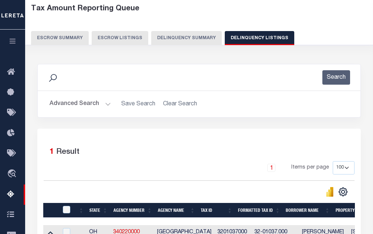
click at [81, 102] on button "Advanced Search" at bounding box center [80, 104] width 61 height 14
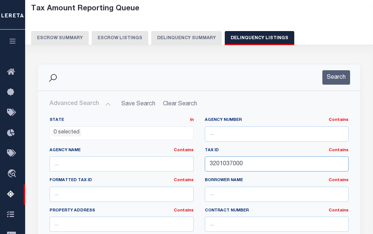
click at [234, 166] on input "3201037000" at bounding box center [277, 163] width 144 height 15
paste input "48"
type input "3201048000"
click at [341, 82] on button "Search" at bounding box center [336, 77] width 28 height 14
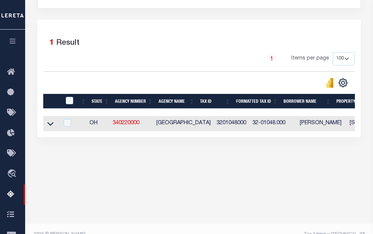
scroll to position [148, 0]
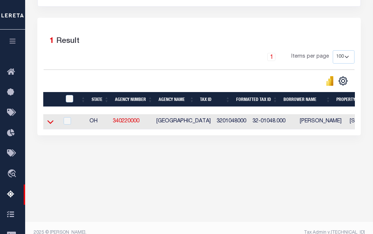
click at [50, 123] on icon at bounding box center [50, 122] width 6 height 8
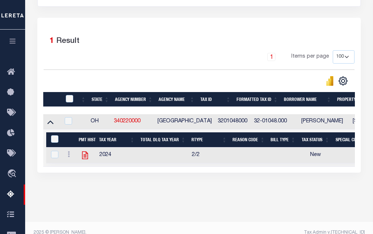
click at [86, 156] on icon at bounding box center [85, 156] width 6 height 8
checkbox input "true"
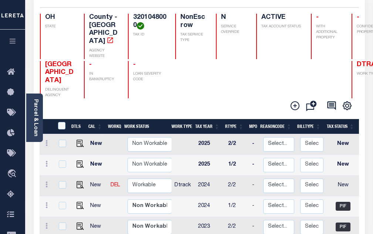
scroll to position [74, 0]
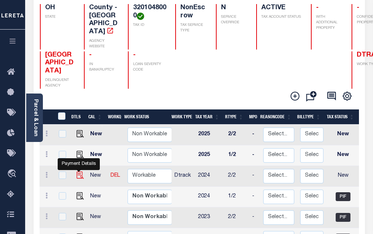
click at [78, 172] on img "" at bounding box center [80, 175] width 7 height 7
checkbox input "true"
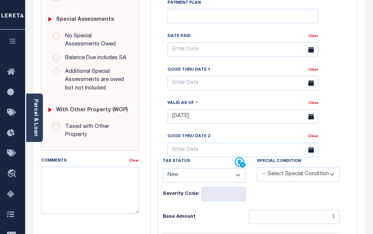
scroll to position [222, 0]
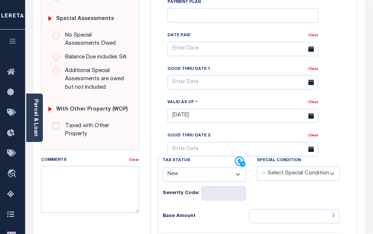
click at [197, 167] on select "- Select Status Code - Open Due/Unpaid Paid Incomplete No Tax Due Internal Refu…" at bounding box center [204, 174] width 83 height 14
select select "PYD"
click at [163, 167] on select "- Select Status Code - Open Due/Unpaid Paid Incomplete No Tax Due Internal Refu…" at bounding box center [204, 174] width 83 height 14
type input "[DATE]"
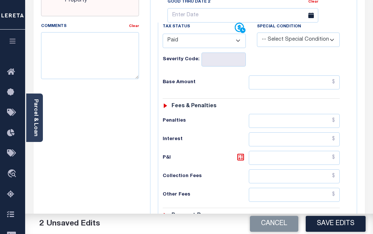
scroll to position [370, 0]
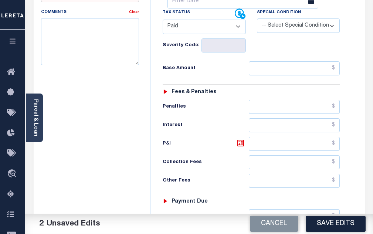
click at [332, 226] on button "Save Edits" at bounding box center [336, 224] width 60 height 16
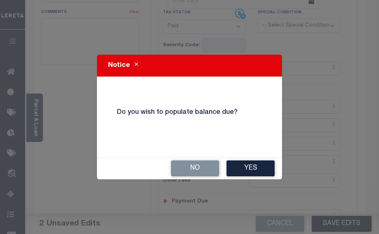
click at [183, 170] on button "No" at bounding box center [195, 168] width 48 height 16
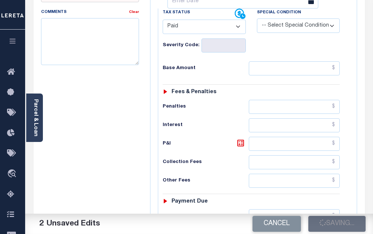
checkbox input "false"
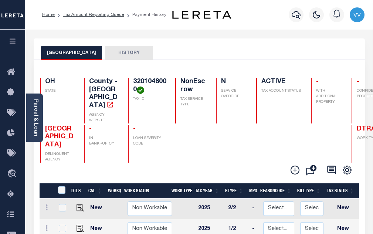
scroll to position [111, 0]
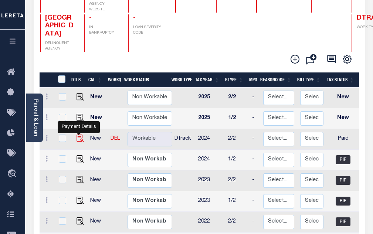
click at [77, 135] on img "" at bounding box center [80, 138] width 7 height 7
checkbox input "true"
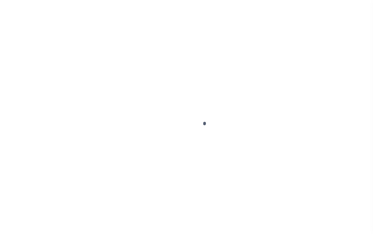
select select "PYD"
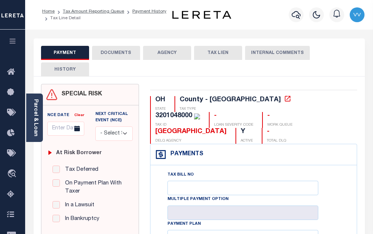
click at [124, 55] on button "DOCUMENTS" at bounding box center [116, 53] width 48 height 14
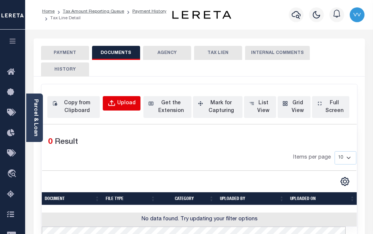
click at [122, 104] on div "Upload" at bounding box center [126, 103] width 18 height 8
select select "POP"
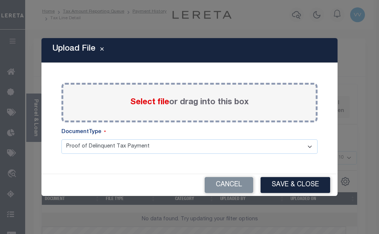
click at [149, 102] on span "Select file" at bounding box center [149, 102] width 39 height 8
click at [0, 0] on input "Select file or drag into this box" at bounding box center [0, 0] width 0 height 0
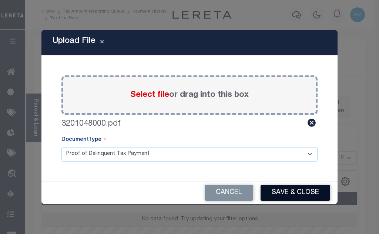
click at [304, 193] on button "Save & Close" at bounding box center [295, 193] width 70 height 16
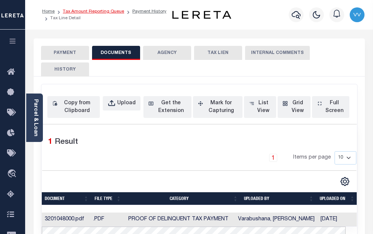
click at [109, 11] on link "Tax Amount Reporting Queue" at bounding box center [93, 11] width 61 height 4
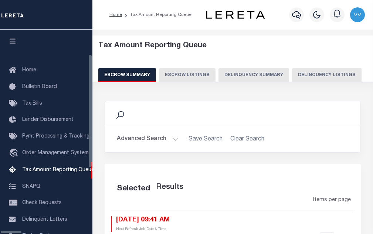
select select "100"
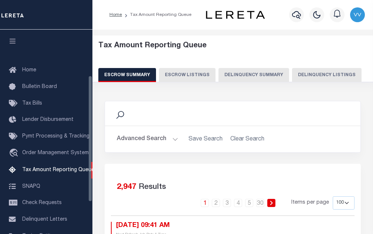
scroll to position [75, 0]
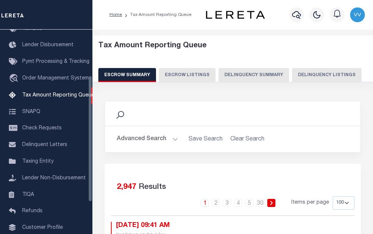
click at [293, 72] on button "Delinquency Listings" at bounding box center [327, 75] width 70 height 14
select select "100"
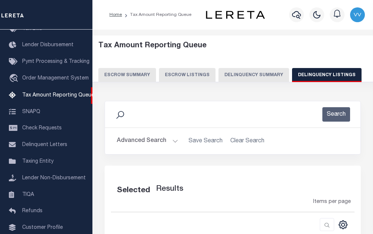
select select "100"
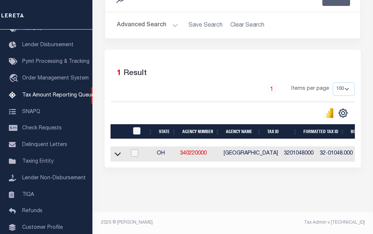
click at [138, 151] on input "checkbox" at bounding box center [134, 152] width 7 height 7
checkbox input "true"
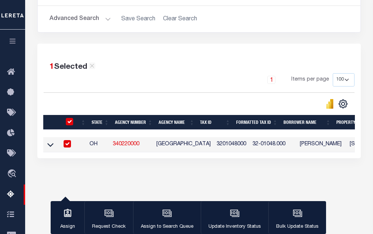
scroll to position [119, 0]
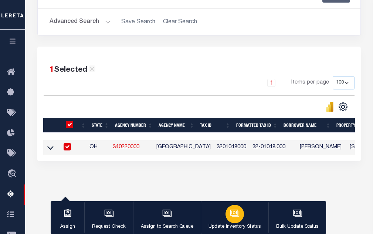
click at [226, 215] on div "button" at bounding box center [235, 214] width 18 height 18
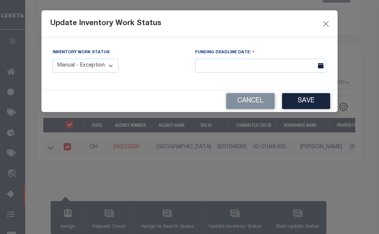
click at [94, 70] on select "Manual - Exception Pended - Awaiting Search Late Add Exception Completed" at bounding box center [86, 66] width 66 height 14
select select "4"
click at [53, 59] on select "Manual - Exception Pended - Awaiting Search Late Add Exception Completed" at bounding box center [86, 66] width 66 height 14
click at [323, 96] on button "Save" at bounding box center [306, 101] width 48 height 16
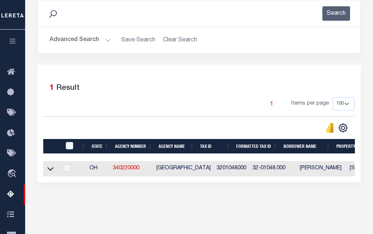
scroll to position [111, 0]
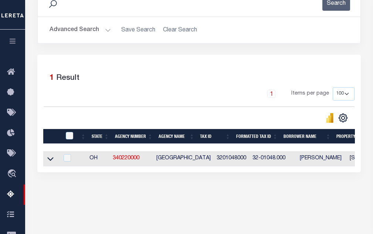
click at [80, 29] on button "Advanced Search" at bounding box center [80, 30] width 61 height 14
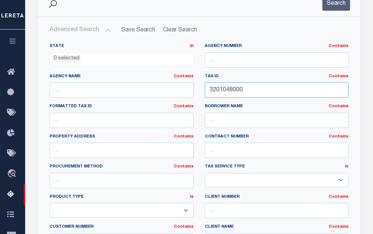
click at [223, 93] on input "3201048000" at bounding box center [277, 89] width 144 height 15
paste input "126"
type input "3201126000"
click at [332, 5] on button "Search" at bounding box center [336, 3] width 28 height 14
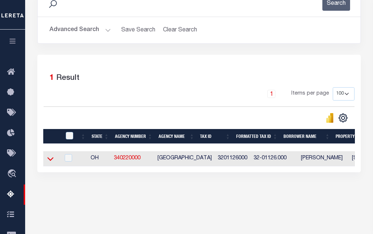
click at [53, 160] on icon at bounding box center [50, 160] width 6 height 4
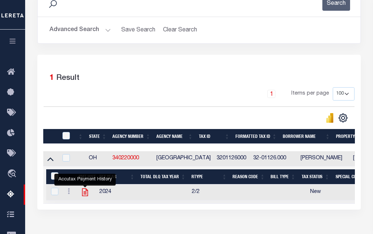
click at [83, 193] on icon "" at bounding box center [85, 192] width 10 height 10
checkbox input "true"
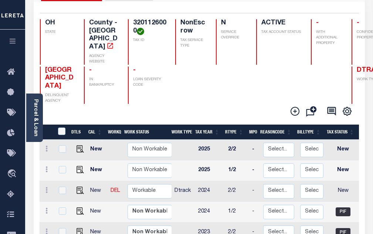
scroll to position [74, 0]
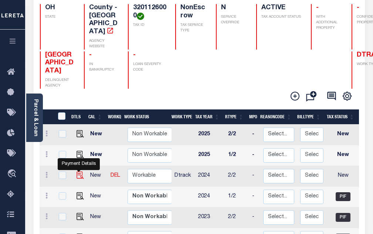
click at [80, 172] on img "" at bounding box center [80, 175] width 7 height 7
checkbox input "true"
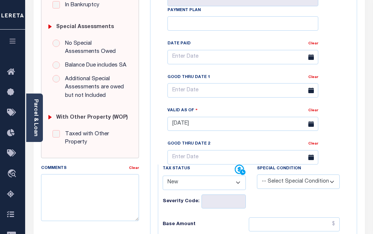
scroll to position [259, 0]
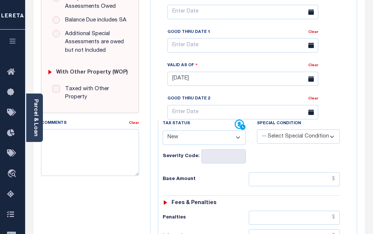
click at [194, 131] on select "- Select Status Code - Open Due/Unpaid Paid Incomplete No Tax Due Internal Refu…" at bounding box center [204, 138] width 83 height 14
select select "PYD"
click at [163, 131] on select "- Select Status Code - Open Due/Unpaid Paid Incomplete No Tax Due Internal Refu…" at bounding box center [204, 138] width 83 height 14
type input "[DATE]"
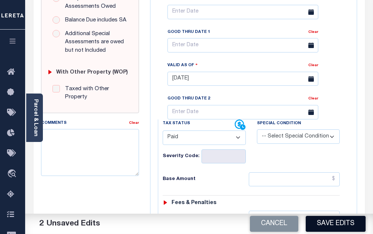
click at [333, 227] on button "Save Edits" at bounding box center [336, 224] width 60 height 16
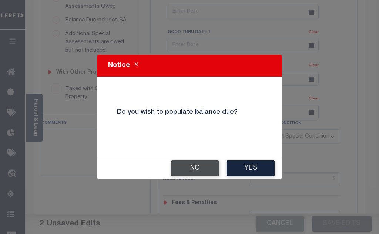
click at [187, 170] on button "No" at bounding box center [195, 168] width 48 height 16
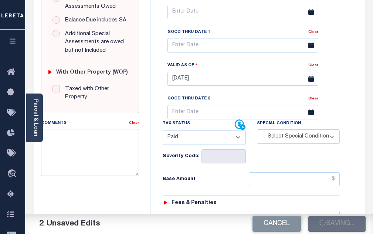
checkbox input "false"
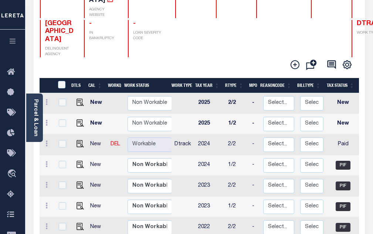
scroll to position [111, 0]
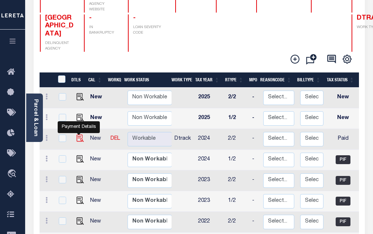
click at [77, 135] on img "" at bounding box center [80, 138] width 7 height 7
checkbox input "true"
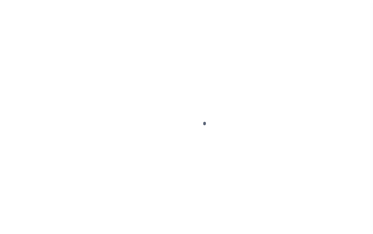
select select "PYD"
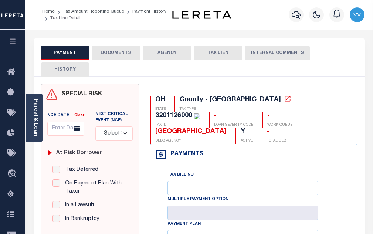
click at [115, 58] on button "DOCUMENTS" at bounding box center [116, 53] width 48 height 14
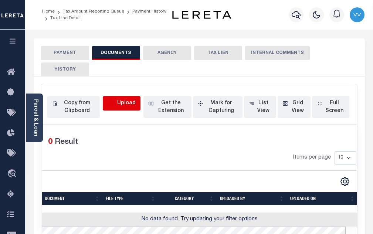
click at [115, 104] on icon "button" at bounding box center [111, 103] width 7 height 6
select select "POP"
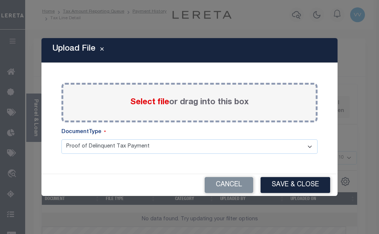
click at [132, 102] on span "Select file" at bounding box center [149, 102] width 39 height 8
click at [0, 0] on input "Select file or drag into this box" at bounding box center [0, 0] width 0 height 0
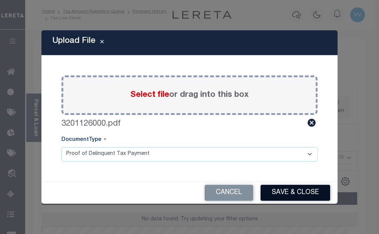
click at [290, 190] on button "Save & Close" at bounding box center [295, 193] width 70 height 16
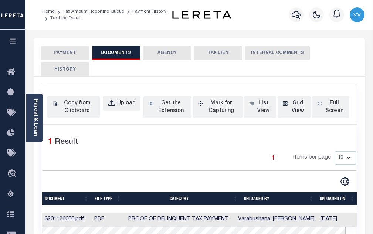
click at [107, 14] on li "Tax Amount Reporting Queue" at bounding box center [90, 11] width 70 height 7
click at [108, 13] on link "Tax Amount Reporting Queue" at bounding box center [93, 11] width 61 height 4
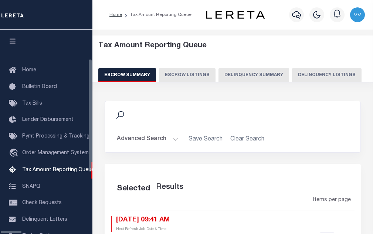
select select "100"
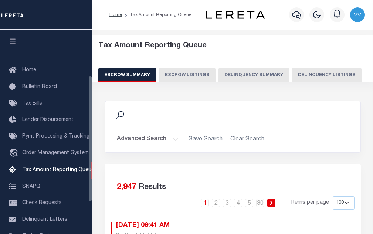
scroll to position [75, 0]
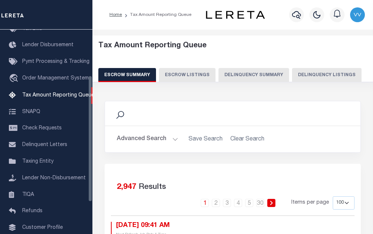
click at [314, 68] on div "Tax Amount Reporting Queue Escrow Summary Escrow Listings Delinquency Summary" at bounding box center [232, 61] width 269 height 41
click at [314, 75] on button "Delinquency Listings" at bounding box center [327, 75] width 70 height 14
select select "100"
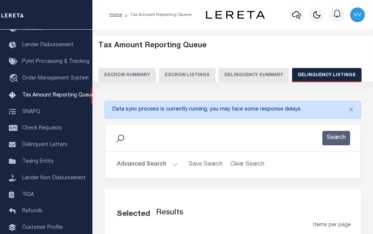
select select "100"
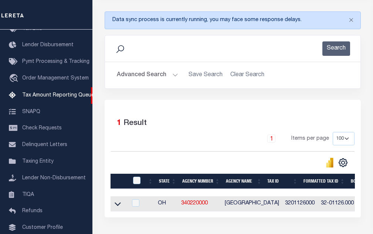
scroll to position [146, 0]
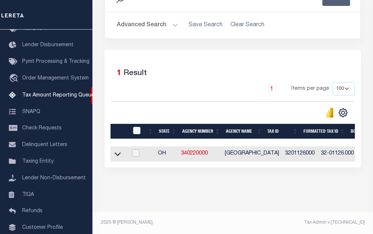
click at [138, 149] on input "checkbox" at bounding box center [135, 152] width 7 height 7
checkbox input "true"
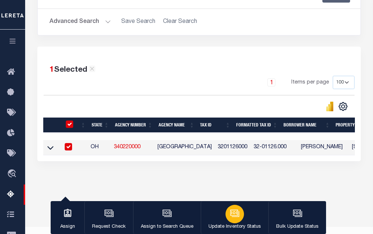
click at [241, 213] on div "button" at bounding box center [235, 214] width 18 height 18
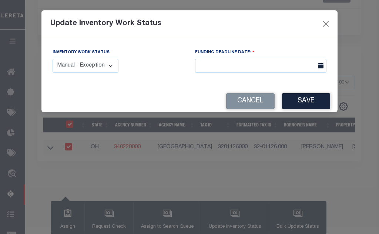
click at [104, 72] on select "Manual - Exception Pended - Awaiting Search Late Add Exception Completed" at bounding box center [86, 66] width 66 height 14
select select "4"
click at [53, 59] on select "Manual - Exception Pended - Awaiting Search Late Add Exception Completed" at bounding box center [86, 66] width 66 height 14
click at [310, 98] on button "Save" at bounding box center [306, 101] width 48 height 16
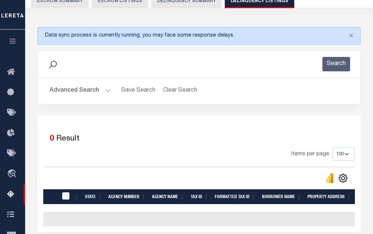
scroll to position [32, 0]
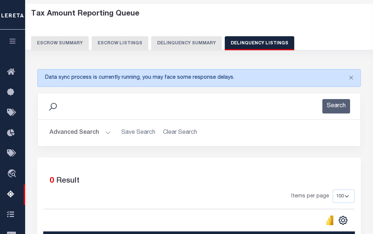
click at [85, 133] on button "Advanced Search" at bounding box center [80, 133] width 61 height 14
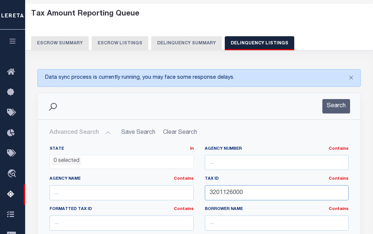
click at [216, 193] on input "3201126000" at bounding box center [277, 192] width 144 height 15
paste input "3"
type input "3201136000"
click at [341, 105] on button "Search" at bounding box center [336, 106] width 28 height 14
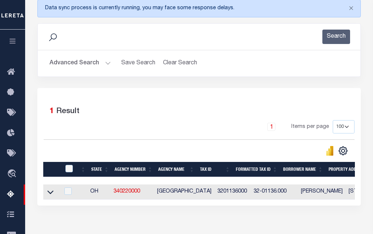
scroll to position [143, 0]
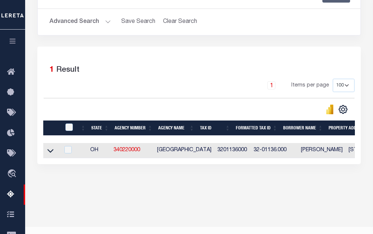
click at [54, 150] on link at bounding box center [50, 150] width 9 height 5
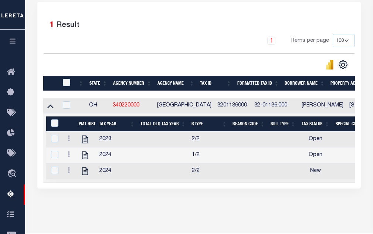
scroll to position [216, 0]
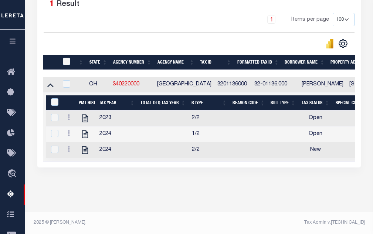
click at [84, 114] on icon at bounding box center [85, 119] width 10 height 10
checkbox input "true"
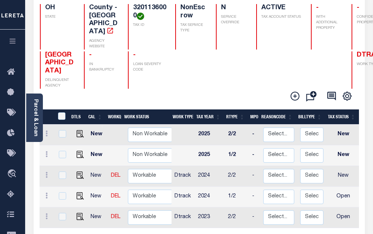
scroll to position [1, 0]
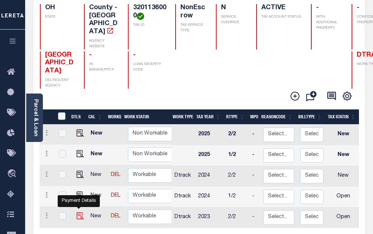
click at [79, 212] on img "" at bounding box center [80, 215] width 7 height 7
checkbox input "true"
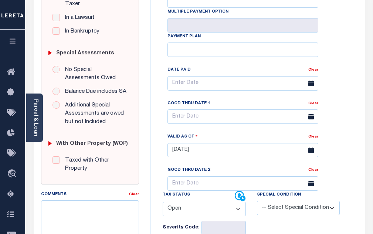
scroll to position [222, 0]
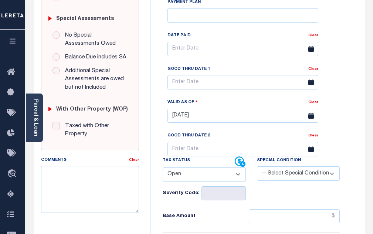
click at [189, 167] on select "- Select Status Code - Open Due/Unpaid Paid Incomplete No Tax Due Internal Refu…" at bounding box center [204, 174] width 83 height 14
select select "PYD"
click at [163, 167] on select "- Select Status Code - Open Due/Unpaid Paid Incomplete No Tax Due Internal Refu…" at bounding box center [204, 174] width 83 height 14
type input "[DATE]"
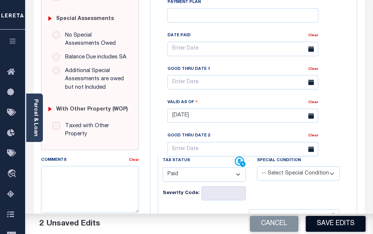
click at [340, 227] on button "Save Edits" at bounding box center [336, 224] width 60 height 16
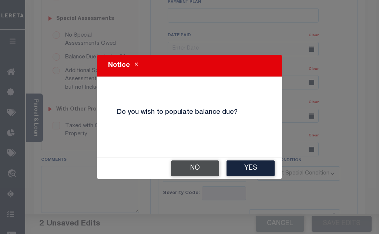
click at [189, 168] on button "No" at bounding box center [195, 168] width 48 height 16
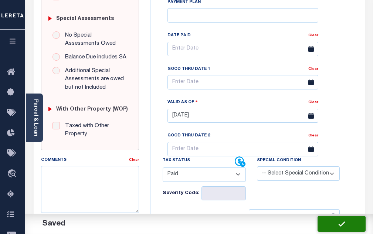
checkbox input "false"
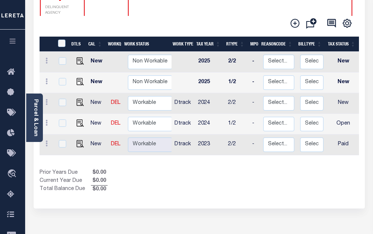
scroll to position [148, 0]
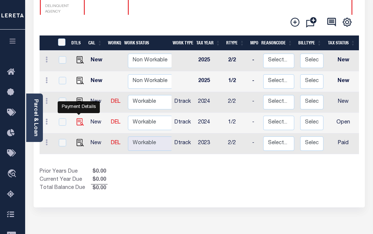
click at [78, 118] on img "" at bounding box center [80, 121] width 7 height 7
checkbox input "true"
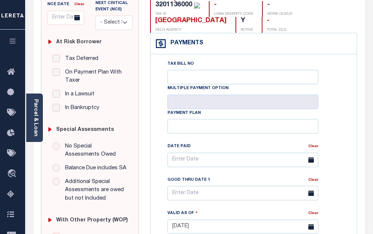
scroll to position [222, 0]
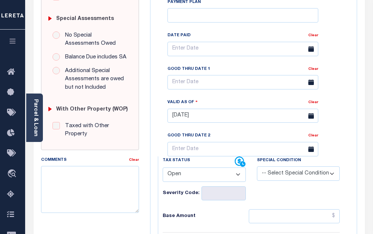
click at [214, 167] on select "- Select Status Code - Open Due/Unpaid Paid Incomplete No Tax Due Internal Refu…" at bounding box center [204, 174] width 83 height 14
select select "PYD"
click at [163, 167] on select "- Select Status Code - Open Due/Unpaid Paid Incomplete No Tax Due Internal Refu…" at bounding box center [204, 174] width 83 height 14
type input "[DATE]"
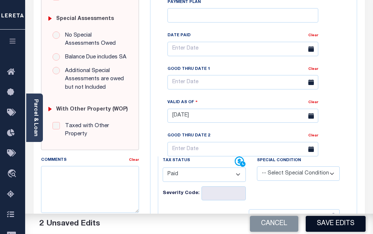
click at [341, 225] on button "Save Edits" at bounding box center [336, 224] width 60 height 16
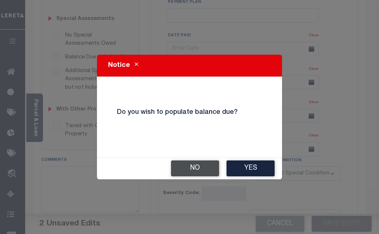
click at [193, 171] on button "No" at bounding box center [195, 168] width 48 height 16
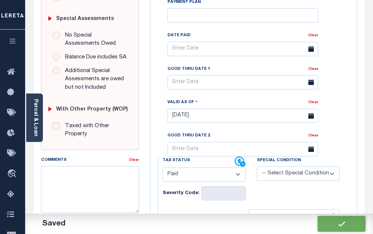
checkbox input "false"
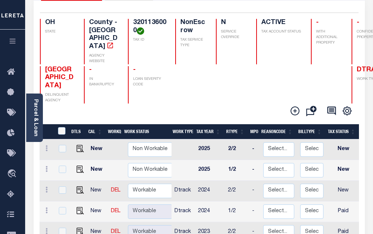
scroll to position [74, 0]
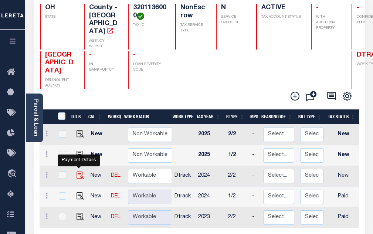
click at [79, 172] on img "" at bounding box center [80, 175] width 7 height 7
checkbox input "true"
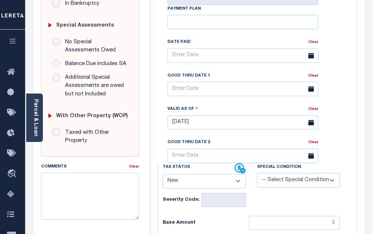
scroll to position [222, 0]
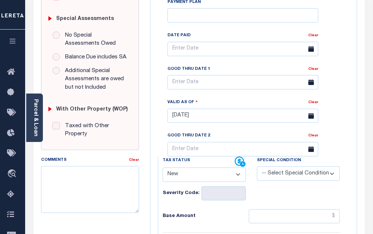
click at [184, 167] on select "- Select Status Code - Open Due/Unpaid Paid Incomplete No Tax Due Internal Refu…" at bounding box center [204, 174] width 83 height 14
select select "PYD"
click at [163, 167] on select "- Select Status Code - Open Due/Unpaid Paid Incomplete No Tax Due Internal Refu…" at bounding box center [204, 174] width 83 height 14
type input "[DATE]"
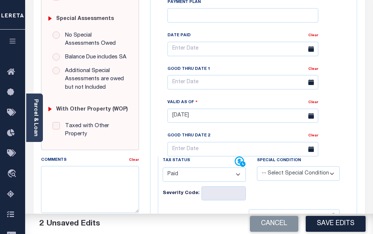
click at [328, 219] on button "Save Edits" at bounding box center [336, 224] width 60 height 16
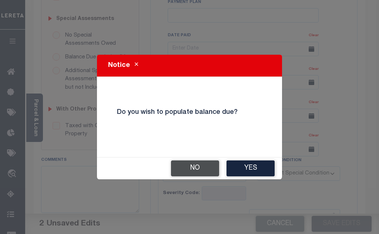
click at [196, 167] on button "No" at bounding box center [195, 168] width 48 height 16
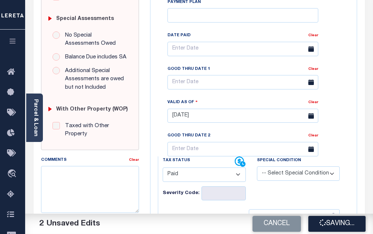
checkbox input "false"
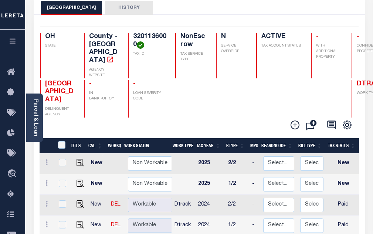
scroll to position [74, 0]
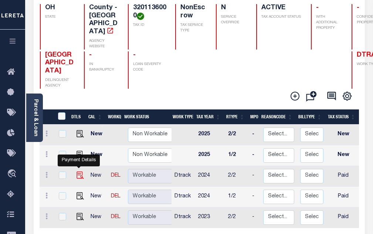
click at [77, 172] on img "" at bounding box center [80, 175] width 7 height 7
checkbox input "true"
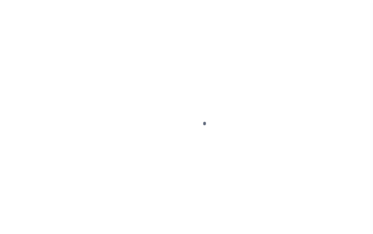
select select "PYD"
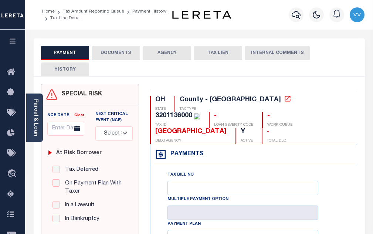
click at [133, 57] on button "DOCUMENTS" at bounding box center [116, 53] width 48 height 14
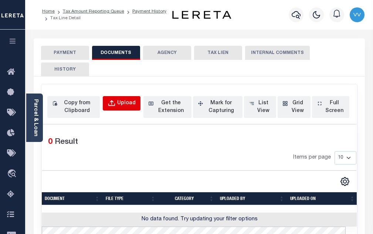
click at [131, 107] on div "Upload" at bounding box center [126, 103] width 18 height 8
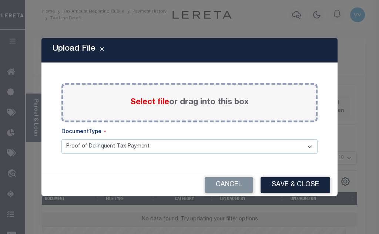
click at [146, 104] on span "Select file" at bounding box center [149, 102] width 39 height 8
click at [0, 0] on input "Select file or drag into this box" at bounding box center [0, 0] width 0 height 0
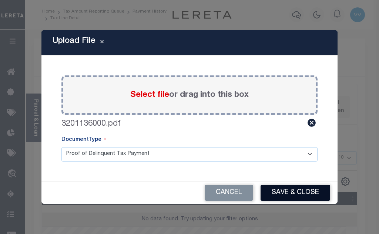
click at [273, 187] on button "Save & Close" at bounding box center [295, 193] width 70 height 16
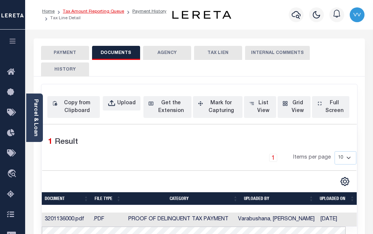
click at [114, 11] on link "Tax Amount Reporting Queue" at bounding box center [93, 11] width 61 height 4
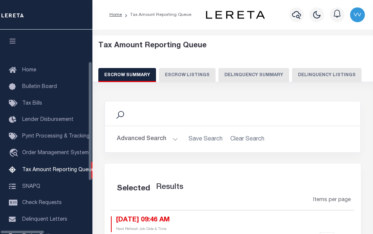
select select "100"
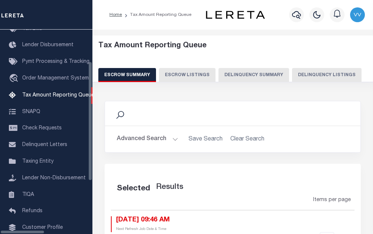
select select "100"
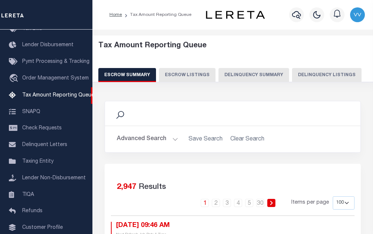
click at [295, 73] on button "Delinquency Listings" at bounding box center [327, 75] width 70 height 14
select select "100"
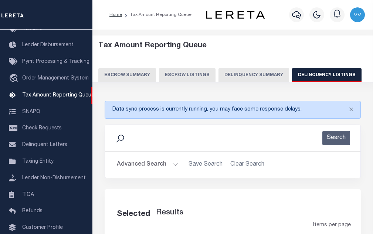
select select "100"
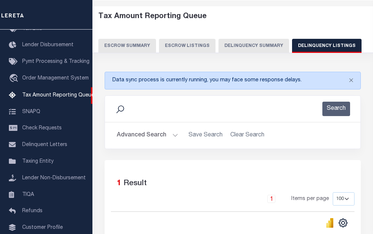
scroll to position [146, 0]
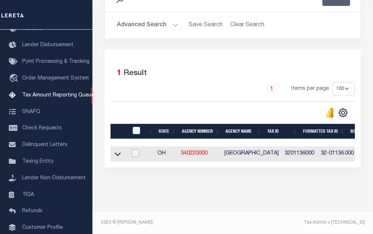
click at [138, 149] on input "checkbox" at bounding box center [135, 152] width 7 height 7
checkbox input "true"
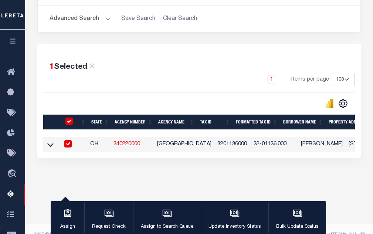
scroll to position [143, 0]
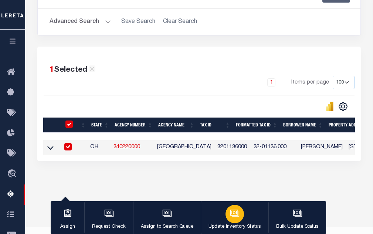
click at [231, 214] on icon "button" at bounding box center [234, 212] width 6 height 3
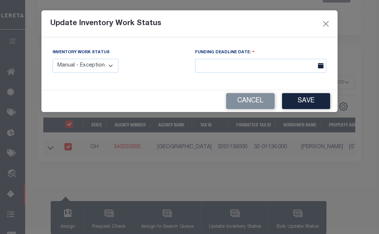
click at [81, 68] on select "Manual - Exception Pended - Awaiting Search Late Add Exception Completed" at bounding box center [86, 66] width 66 height 14
select select "4"
click at [53, 59] on select "Manual - Exception Pended - Awaiting Search Late Add Exception Completed" at bounding box center [86, 66] width 66 height 14
click at [304, 99] on button "Save" at bounding box center [306, 101] width 48 height 16
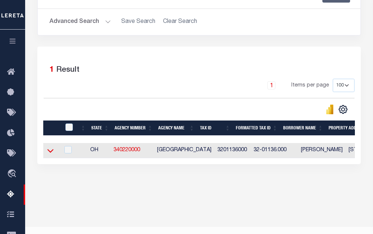
click at [48, 151] on icon at bounding box center [50, 151] width 6 height 8
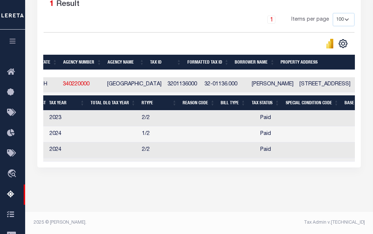
scroll to position [0, 50]
drag, startPoint x: 112, startPoint y: 163, endPoint x: 135, endPoint y: 166, distance: 23.4
click at [135, 166] on div "1 Selected 1 Result 1 Items per page 10 25 50 100 500" at bounding box center [199, 74] width 324 height 187
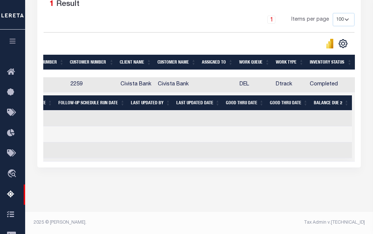
scroll to position [0, 457]
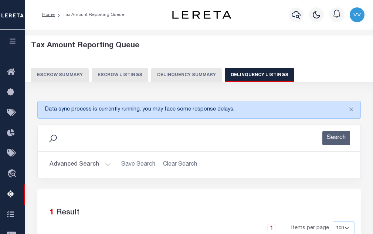
click at [102, 166] on button "Advanced Search" at bounding box center [80, 165] width 61 height 14
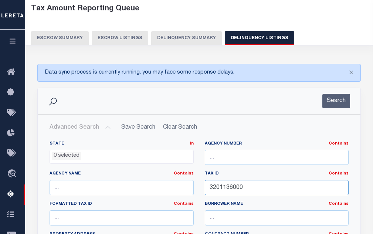
click at [219, 187] on input "3201136000" at bounding box center [277, 187] width 144 height 15
paste input "7032"
type input "3201137032"
click at [333, 107] on button "Search" at bounding box center [336, 101] width 28 height 14
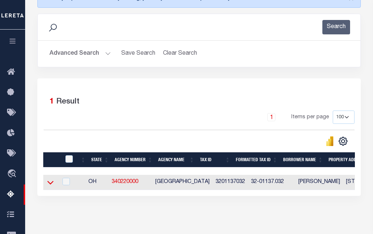
click at [52, 186] on icon at bounding box center [50, 183] width 6 height 8
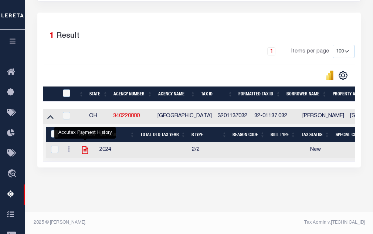
click at [88, 146] on icon "" at bounding box center [85, 150] width 10 height 10
checkbox input "true"
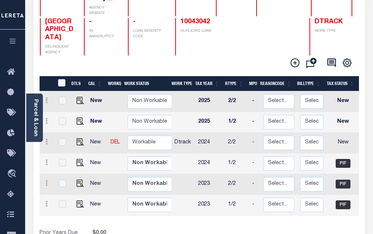
scroll to position [111, 0]
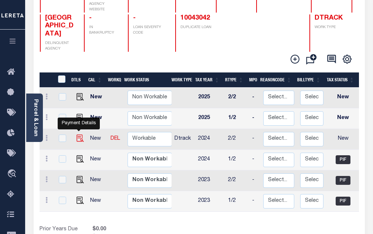
click at [80, 135] on img "" at bounding box center [80, 138] width 7 height 7
checkbox input "true"
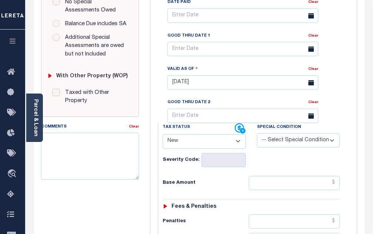
scroll to position [259, 0]
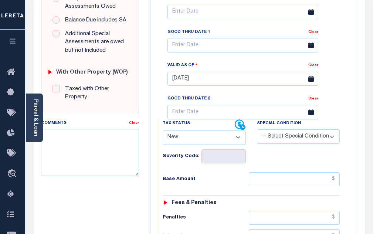
click at [170, 131] on select "- Select Status Code - Open Due/Unpaid Paid Incomplete No Tax Due Internal Refu…" at bounding box center [204, 138] width 83 height 14
select select "PYD"
click at [163, 131] on select "- Select Status Code - Open Due/Unpaid Paid Incomplete No Tax Due Internal Refu…" at bounding box center [204, 138] width 83 height 14
type input "[DATE]"
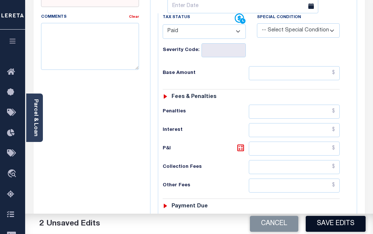
scroll to position [370, 0]
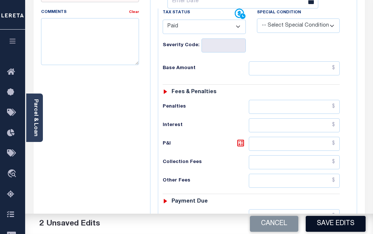
click at [346, 227] on button "Save Edits" at bounding box center [336, 224] width 60 height 16
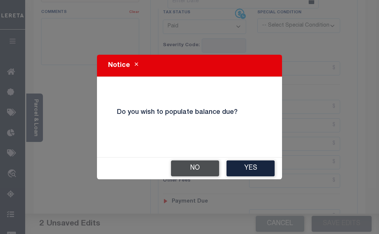
click at [180, 165] on button "No" at bounding box center [195, 168] width 48 height 16
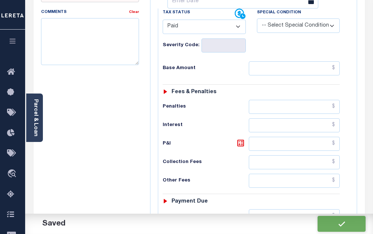
checkbox input "false"
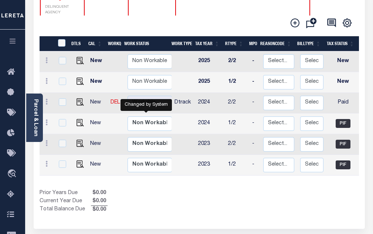
scroll to position [148, 0]
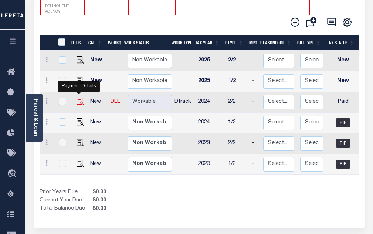
click at [80, 98] on img "" at bounding box center [80, 101] width 7 height 7
checkbox input "true"
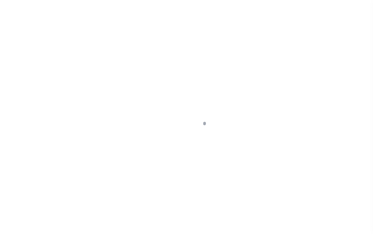
select select "PYD"
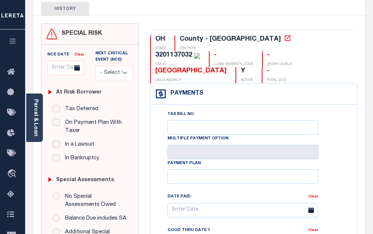
scroll to position [37, 0]
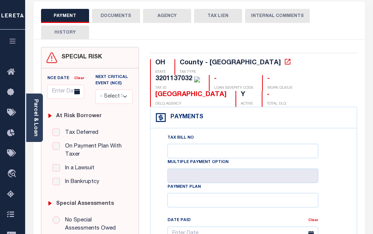
click at [110, 25] on div "PAYMENT DOCUMENTS AGENCY DELINQUENT PAYEE TAX LIEN HISTORY" at bounding box center [199, 24] width 316 height 30
click at [114, 19] on button "DOCUMENTS" at bounding box center [116, 16] width 48 height 14
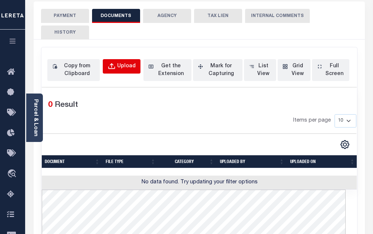
click at [131, 62] on button "Upload" at bounding box center [122, 66] width 38 height 14
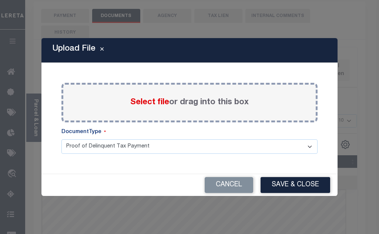
click at [160, 105] on span "Select file" at bounding box center [149, 102] width 39 height 8
click at [0, 0] on input "Select file or drag into this box" at bounding box center [0, 0] width 0 height 0
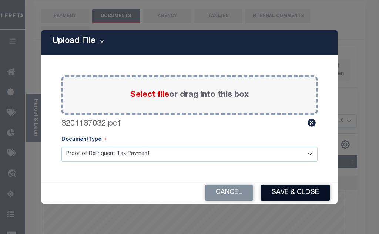
click at [284, 194] on button "Save & Close" at bounding box center [295, 193] width 70 height 16
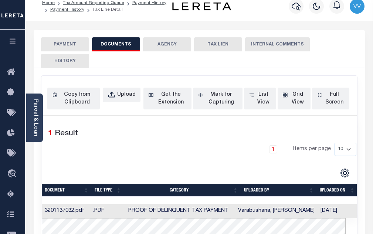
scroll to position [0, 0]
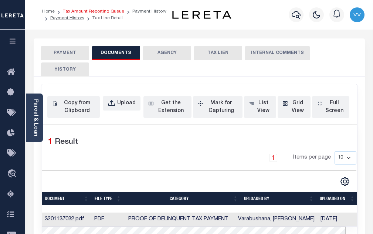
click at [114, 13] on link "Tax Amount Reporting Queue" at bounding box center [93, 11] width 61 height 4
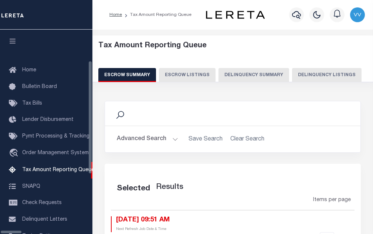
scroll to position [75, 0]
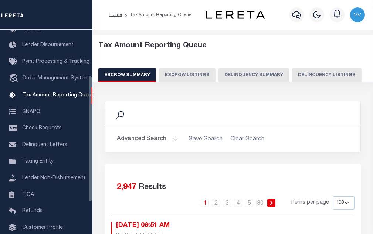
click at [313, 78] on button "Delinquency Listings" at bounding box center [327, 75] width 70 height 14
select select "100"
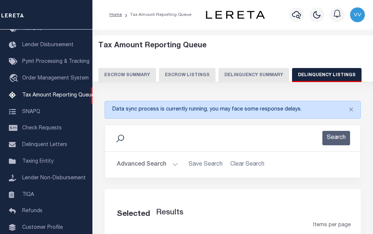
select select "100"
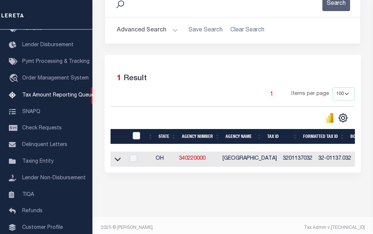
scroll to position [146, 0]
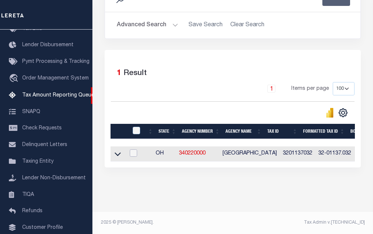
click at [135, 151] on input "checkbox" at bounding box center [133, 152] width 7 height 7
checkbox input "true"
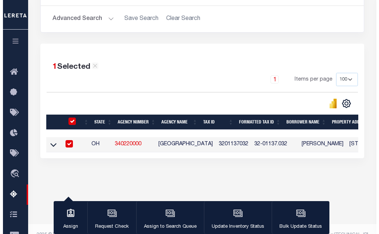
scroll to position [143, 0]
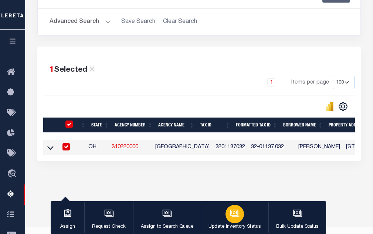
click at [226, 213] on div "button" at bounding box center [235, 214] width 18 height 18
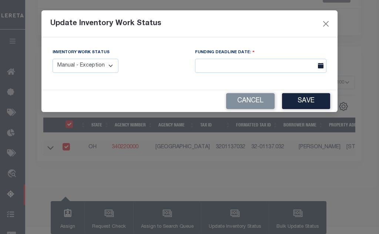
drag, startPoint x: 72, startPoint y: 64, endPoint x: 72, endPoint y: 71, distance: 6.3
click at [72, 64] on select "Manual - Exception Pended - Awaiting Search Late Add Exception Completed" at bounding box center [86, 66] width 66 height 14
select select "4"
click at [53, 59] on select "Manual - Exception Pended - Awaiting Search Late Add Exception Completed" at bounding box center [86, 66] width 66 height 14
click at [316, 99] on button "Save" at bounding box center [306, 101] width 48 height 16
